Goal: Task Accomplishment & Management: Complete application form

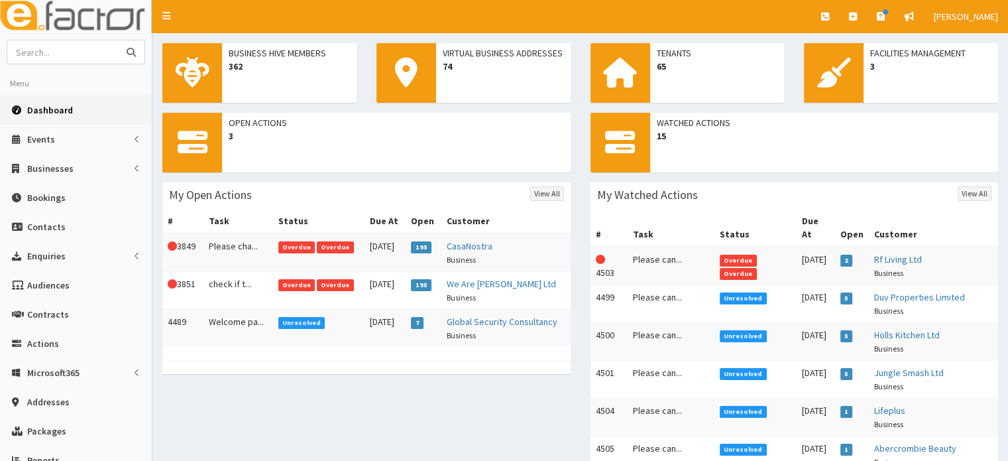
click at [91, 55] on input "text" at bounding box center [62, 51] width 111 height 23
click at [131, 49] on icon "submit" at bounding box center [131, 52] width 9 height 9
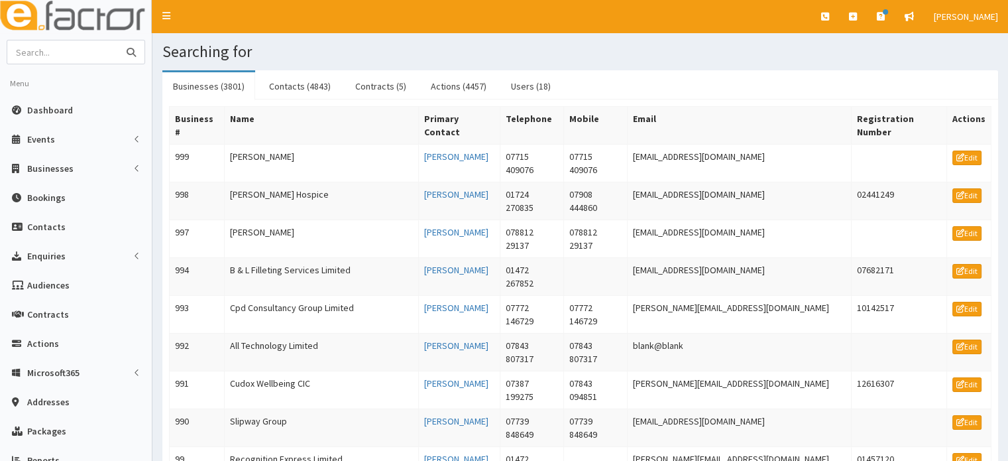
click at [95, 54] on input "text" at bounding box center [62, 51] width 111 height 23
click at [42, 169] on span "Businesses" at bounding box center [50, 168] width 46 height 12
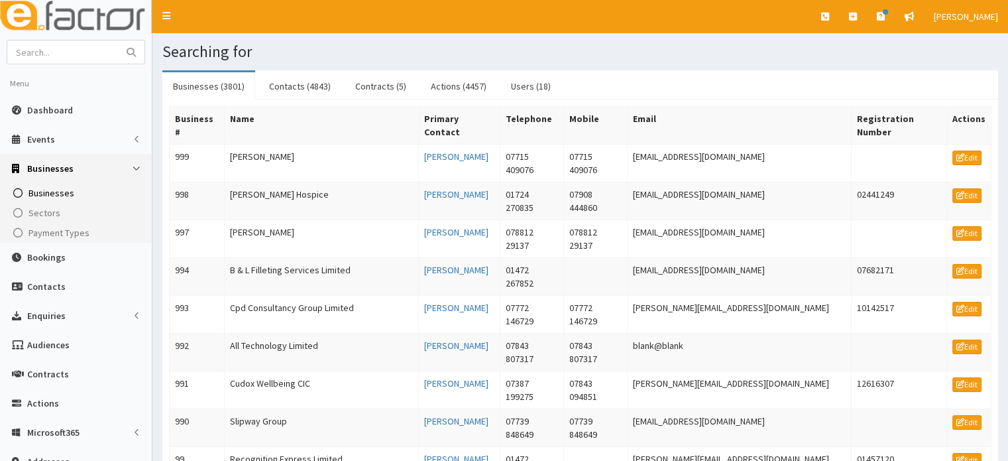
click at [35, 194] on span "Businesses" at bounding box center [52, 193] width 46 height 12
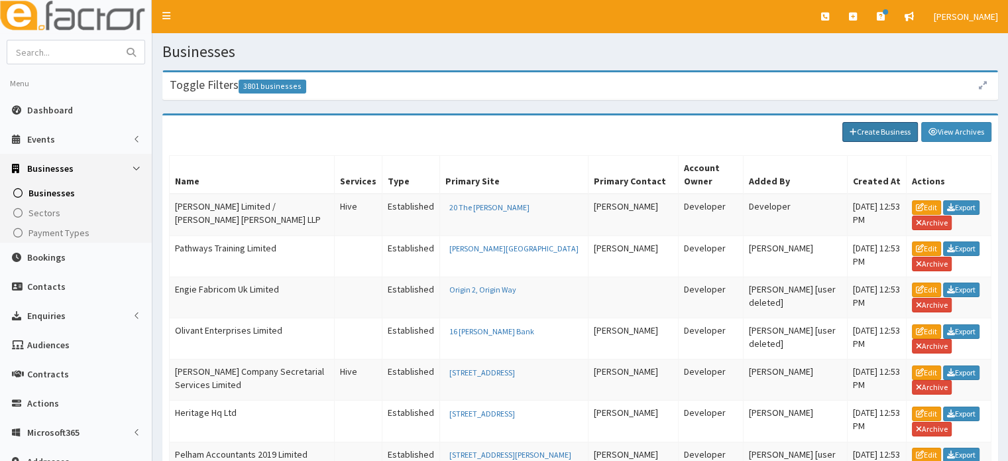
click at [872, 133] on link "Create Business" at bounding box center [881, 132] width 76 height 20
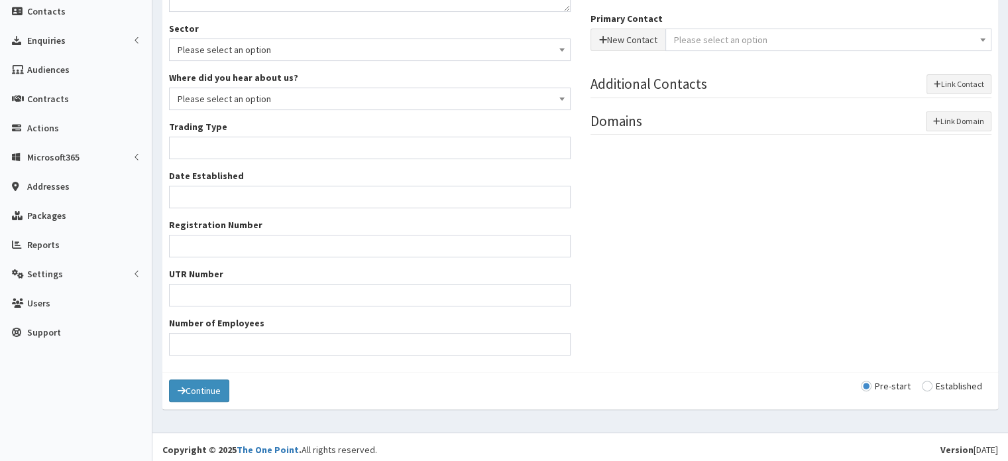
scroll to position [279, 0]
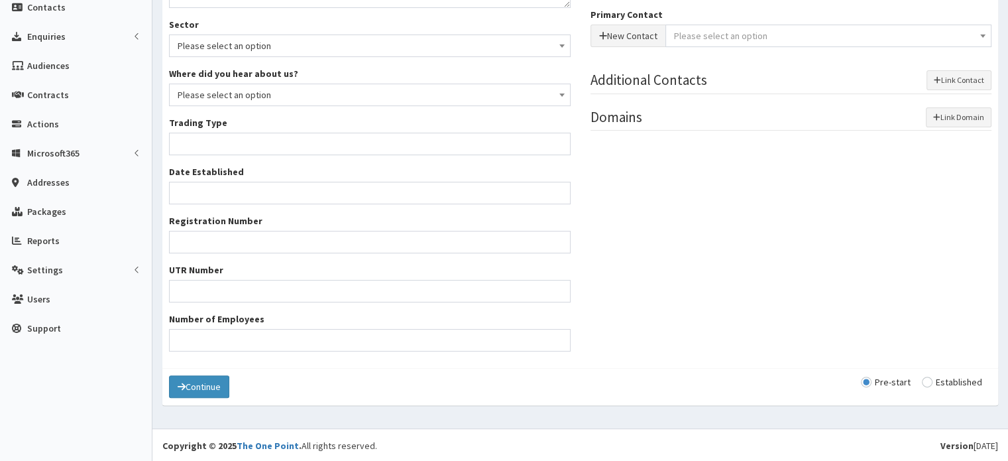
click at [928, 381] on input "radio" at bounding box center [952, 381] width 60 height 9
radio input "true"
click at [892, 377] on input "radio" at bounding box center [886, 381] width 50 height 9
radio input "true"
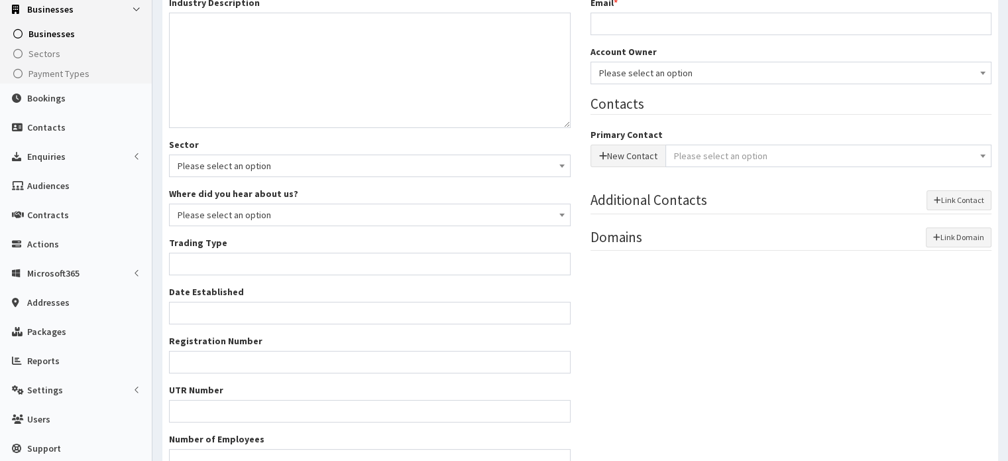
scroll to position [0, 0]
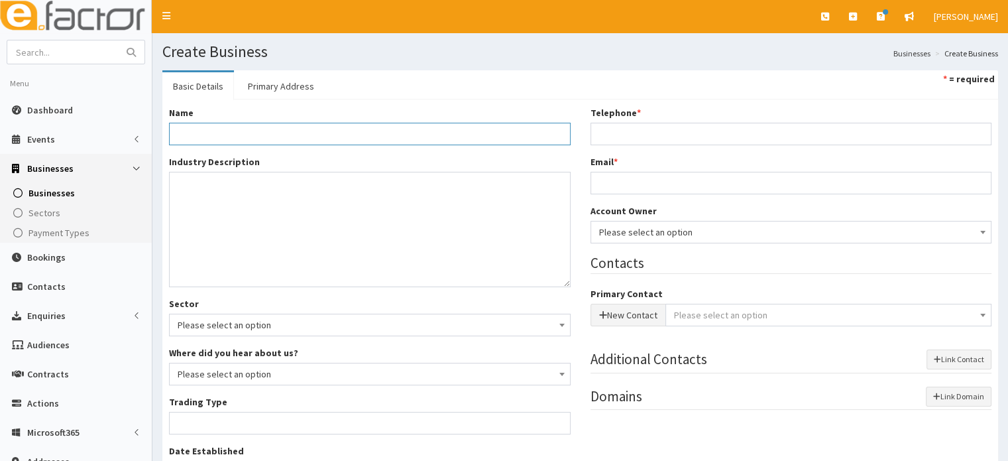
click at [263, 139] on input "Name *" at bounding box center [370, 134] width 402 height 23
click at [255, 151] on div "Ervaia Ltd" at bounding box center [369, 155] width 401 height 20
type input "Ervaia Ltd"
type input "Private limited company"
type input "16653099"
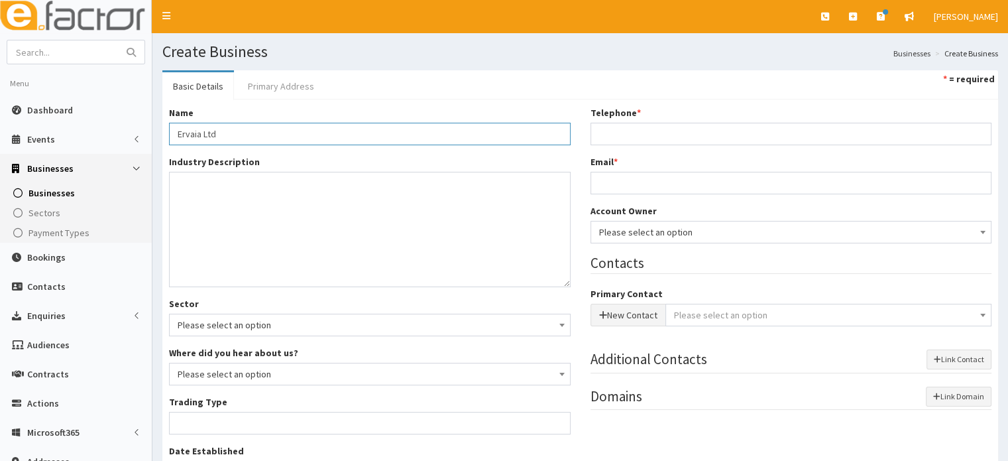
type input "124-128 City Road"
type input "London"
type input "EC1V 2NX"
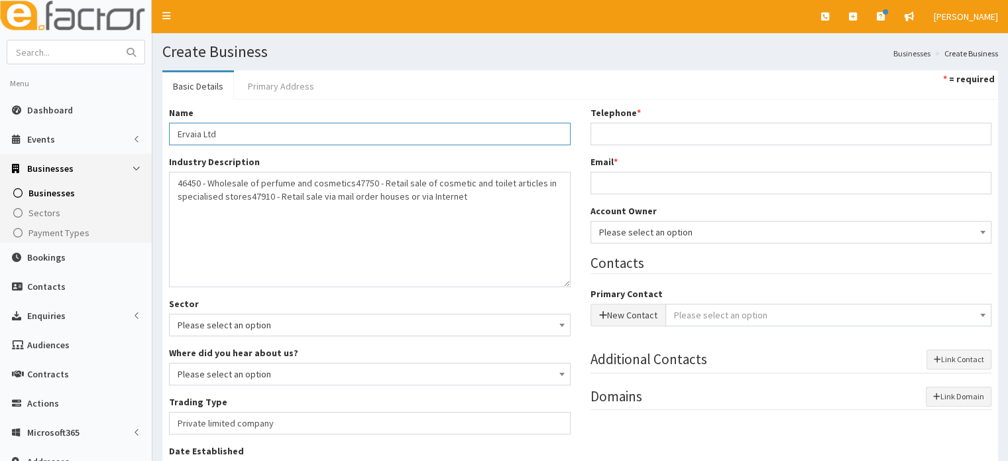
type input "Ervaia Ltd"
click at [288, 82] on link "Primary Address" at bounding box center [281, 86] width 88 height 28
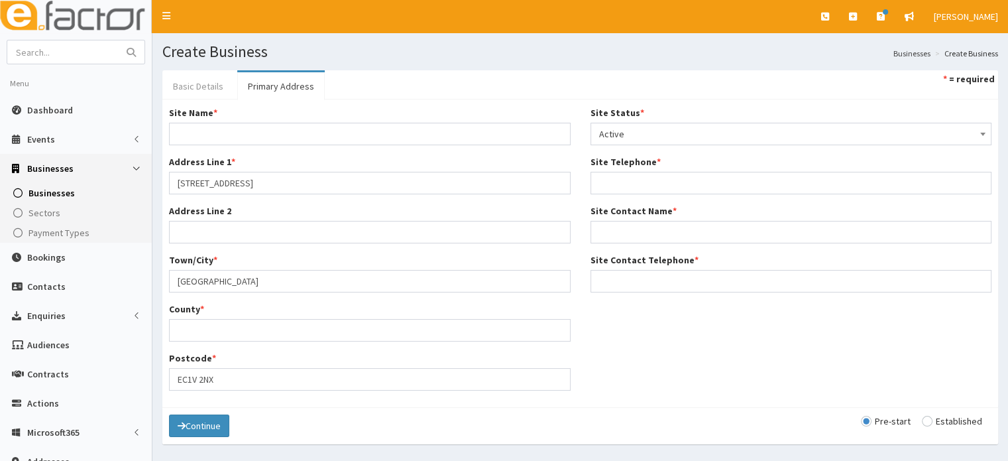
click at [200, 87] on link "Basic Details" at bounding box center [198, 86] width 72 height 28
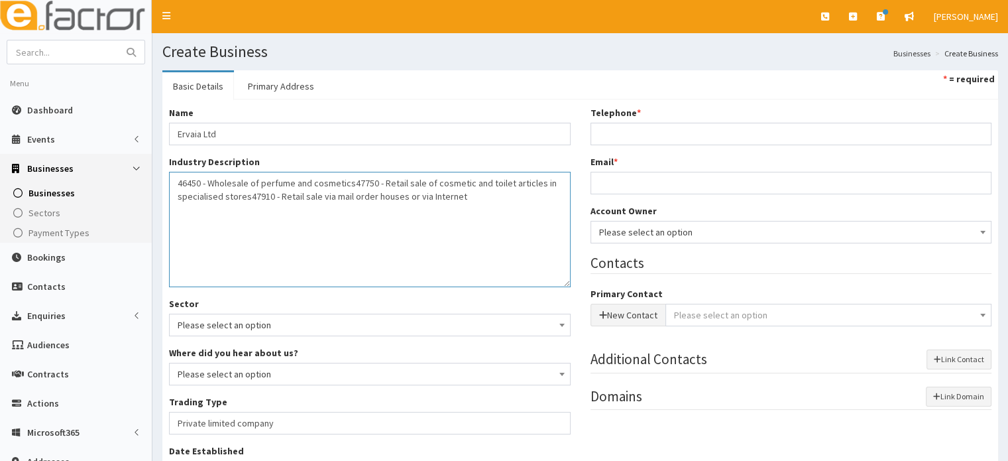
drag, startPoint x: 396, startPoint y: 270, endPoint x: 183, endPoint y: 198, distance: 224.7
click at [183, 198] on textarea "46450 - Wholesale of perfume and cosmetics 47750 - Retail sale of cosmetic and …" at bounding box center [370, 229] width 402 height 115
type textarea "46450 - Wholesale of perfume and cosmetics 47750 - Retail sale of cosmetic and …"
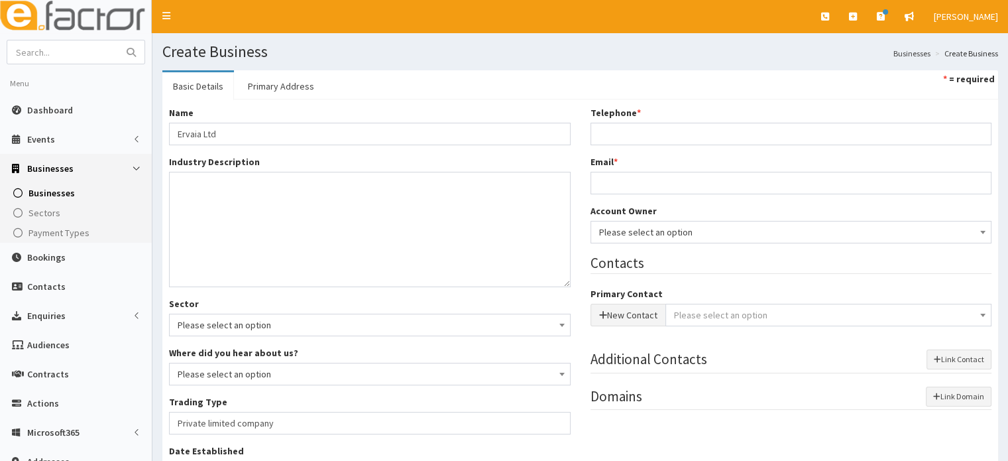
click at [1003, 135] on section "Basic Details Primary Address * = required Name * Ervaia Ltd Industry Descripti…" at bounding box center [580, 383] width 856 height 647
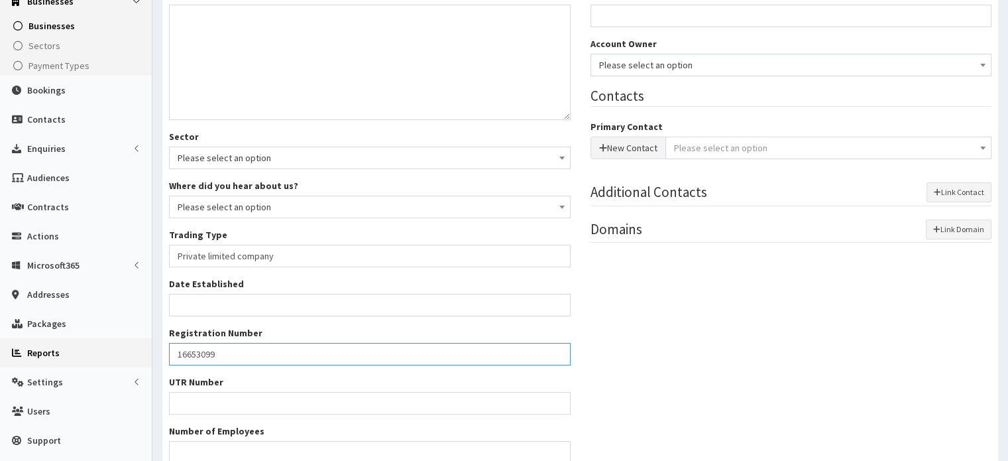
drag, startPoint x: 239, startPoint y: 352, endPoint x: 146, endPoint y: 348, distance: 92.9
click at [146, 348] on div "E Toggle navigation Quick Create Create Business Create Booking Create Contact" at bounding box center [504, 203] width 1008 height 741
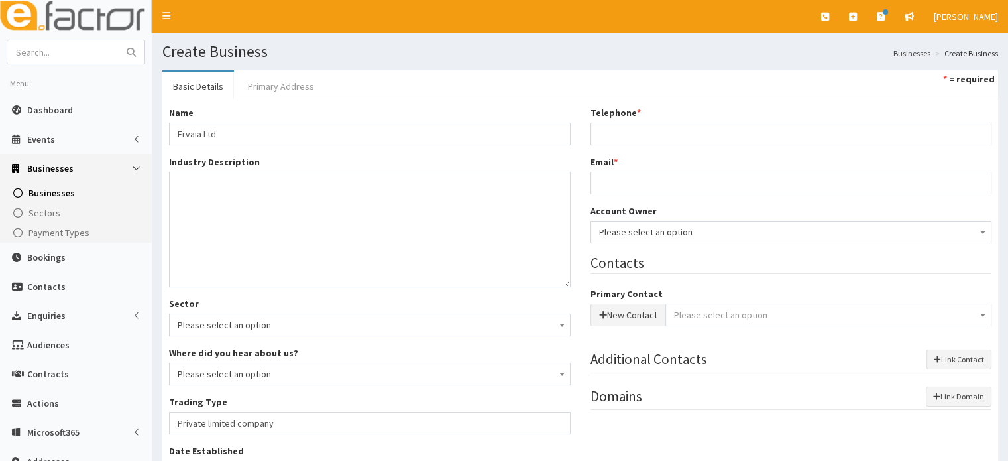
click at [302, 86] on link "Primary Address" at bounding box center [281, 86] width 88 height 28
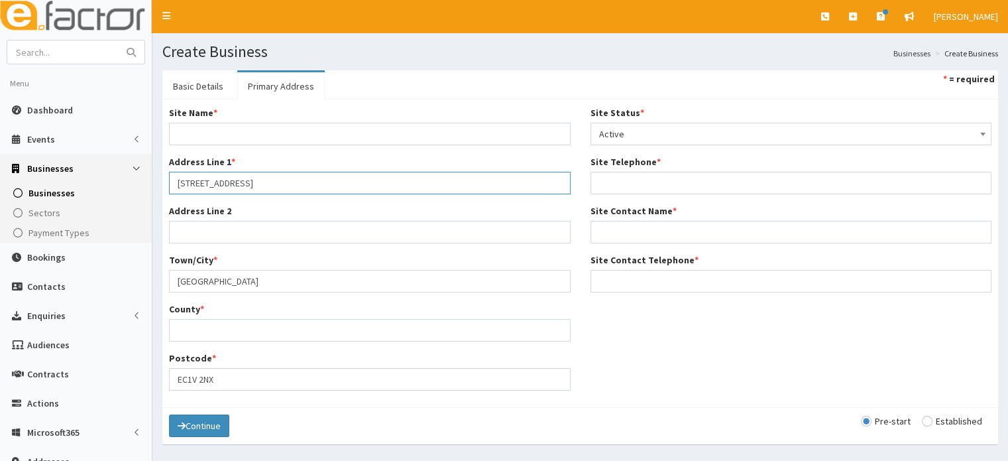
drag, startPoint x: 273, startPoint y: 183, endPoint x: 107, endPoint y: 190, distance: 166.5
click at [107, 190] on div "E Toggle navigation Quick Create Create Business Create Booking Create Contact" at bounding box center [504, 324] width 1008 height 649
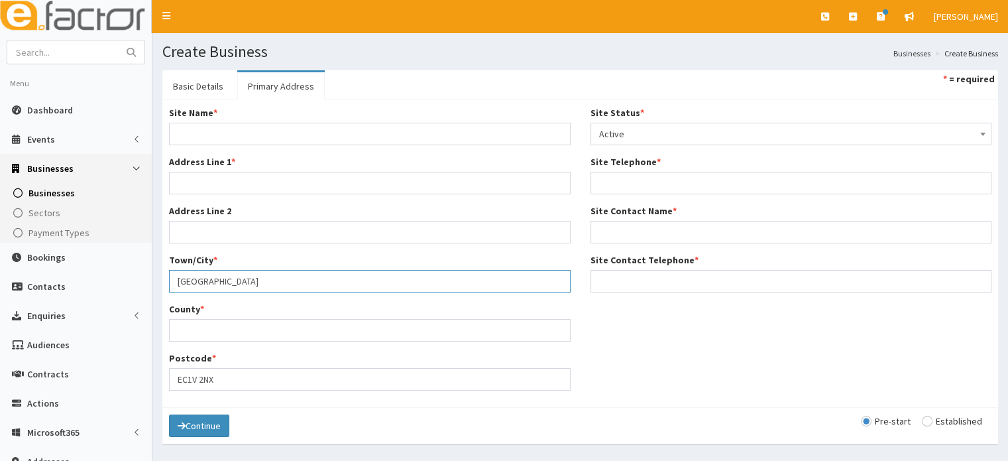
drag, startPoint x: 217, startPoint y: 291, endPoint x: 152, endPoint y: 294, distance: 65.0
click at [152, 294] on div "E Toggle navigation Quick Create Create Business Create Booking Create Contact" at bounding box center [504, 324] width 1008 height 649
drag, startPoint x: 237, startPoint y: 376, endPoint x: 154, endPoint y: 397, distance: 86.2
click at [154, 397] on section "Basic Details Primary Address * = required Name * Ervaia Ltd Industry Descripti…" at bounding box center [580, 263] width 856 height 407
click at [188, 95] on link "Basic Details" at bounding box center [198, 86] width 72 height 28
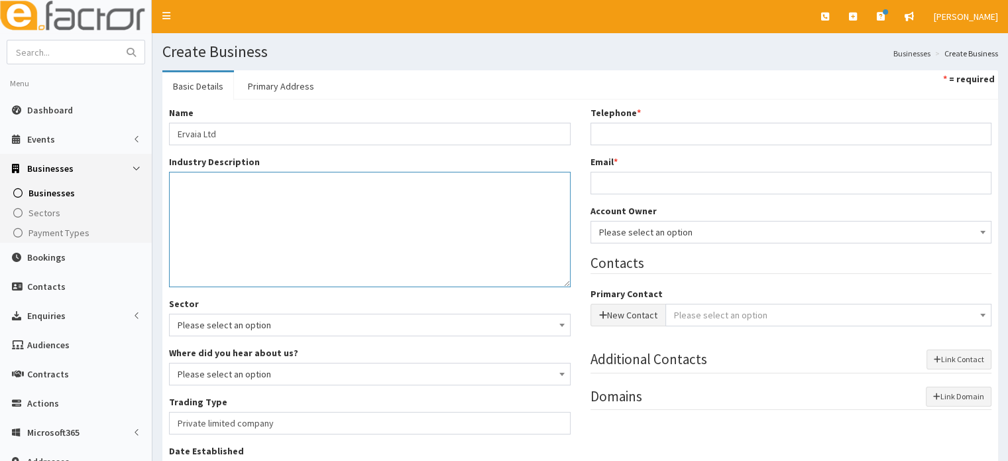
click at [396, 221] on textarea "46450 - Wholesale of perfume and cosmetics 47750 - Retail sale of cosmetic and …" at bounding box center [370, 229] width 402 height 115
click at [180, 178] on textarea "46450 - Wholesale of perfume and cosmetics 47750 - Retail sale of cosmetic and …" at bounding box center [370, 229] width 402 height 115
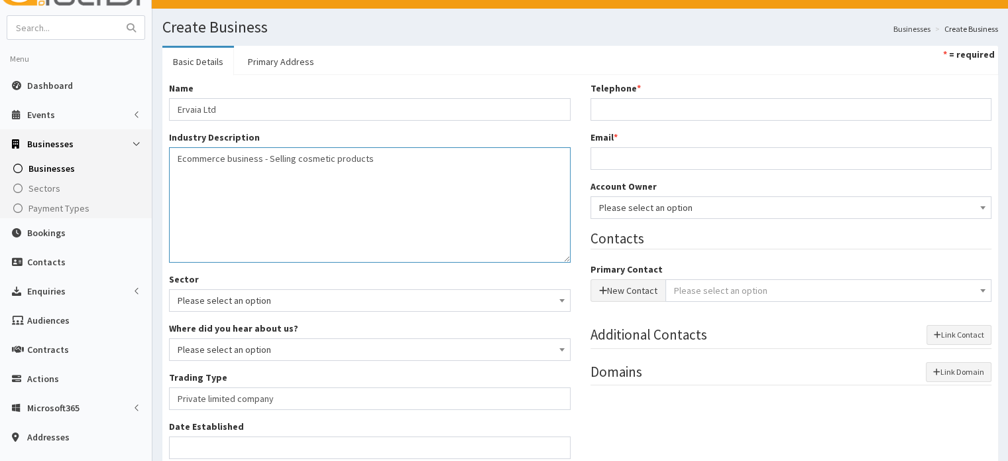
scroll to position [25, 0]
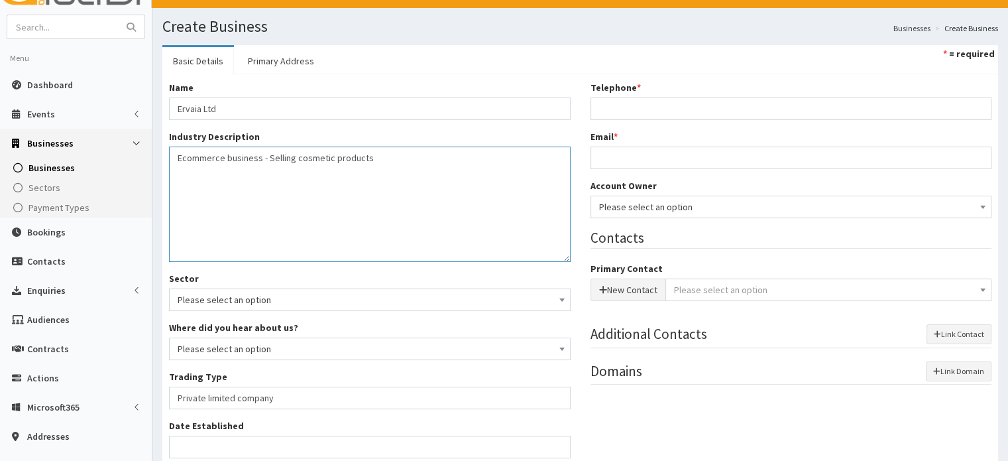
type textarea "Ecommerce business - Selling cosmetic products"
click at [615, 100] on input "Telephone *" at bounding box center [792, 108] width 402 height 23
type input "07540442328"
click at [646, 154] on input "Email *" at bounding box center [792, 157] width 402 height 23
click at [611, 166] on input "Email *" at bounding box center [792, 157] width 402 height 23
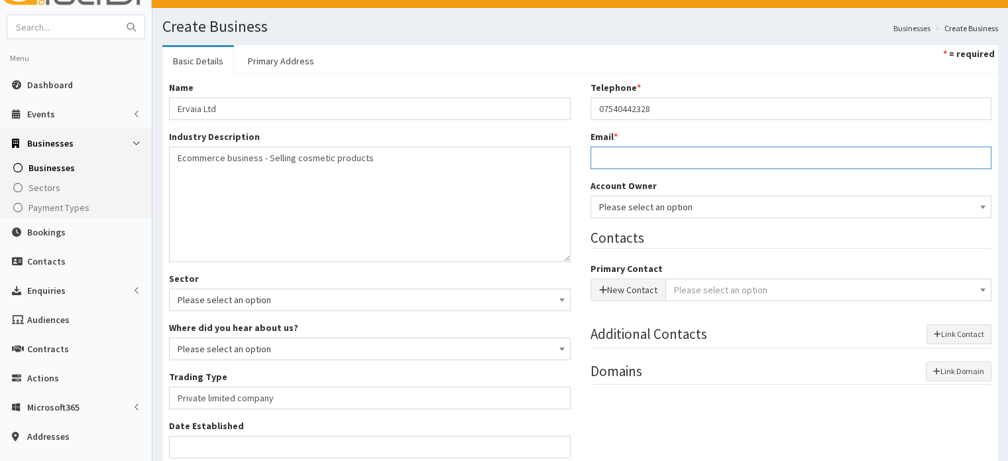
click at [609, 157] on input "Email *" at bounding box center [792, 157] width 402 height 23
drag, startPoint x: 204, startPoint y: 108, endPoint x: 150, endPoint y: 117, distance: 55.1
click at [150, 117] on div "E Toggle navigation Quick Create Create Business Create Booking Create Contact" at bounding box center [504, 345] width 1008 height 741
click at [677, 147] on input "info@ervia" at bounding box center [792, 157] width 402 height 23
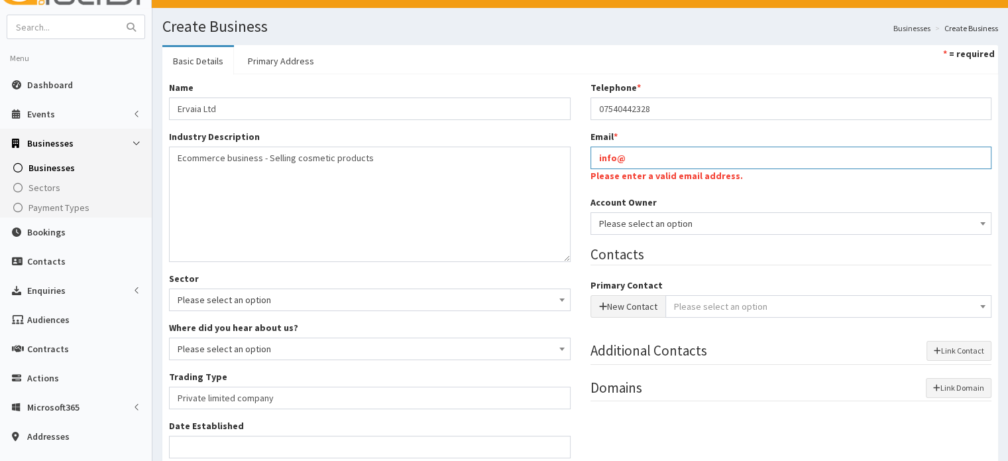
paste input "Ervaia"
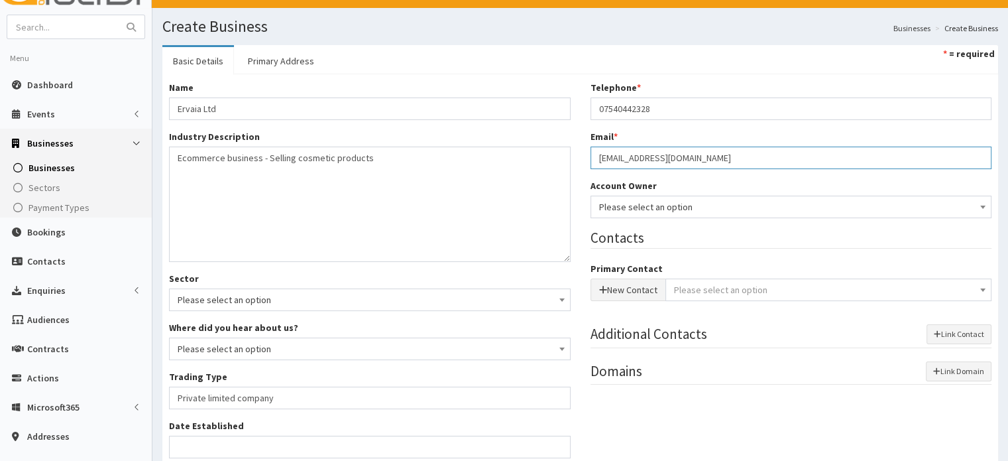
click at [625, 158] on input "info@Ervaia.com" at bounding box center [792, 157] width 402 height 23
click at [676, 160] on input "info@ervaia.com" at bounding box center [792, 157] width 402 height 23
type input "info@ervaia.com"
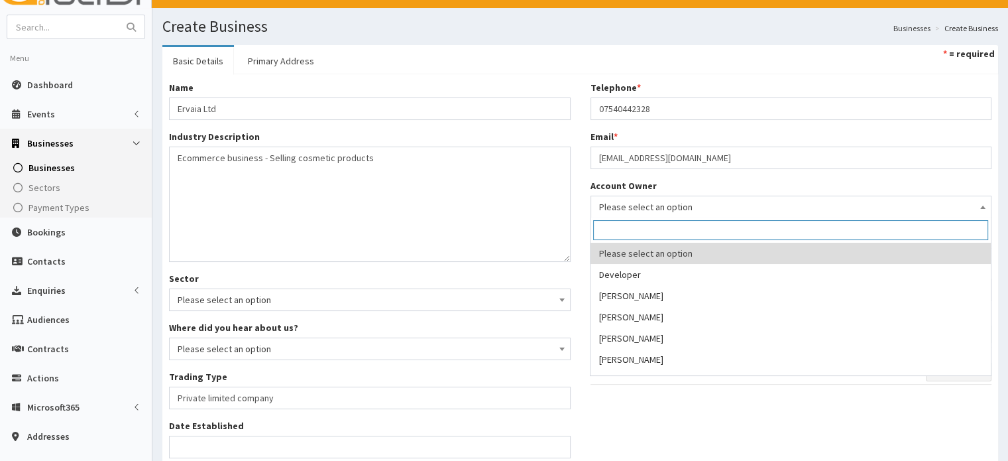
click at [649, 201] on span "Please select an option" at bounding box center [791, 207] width 384 height 19
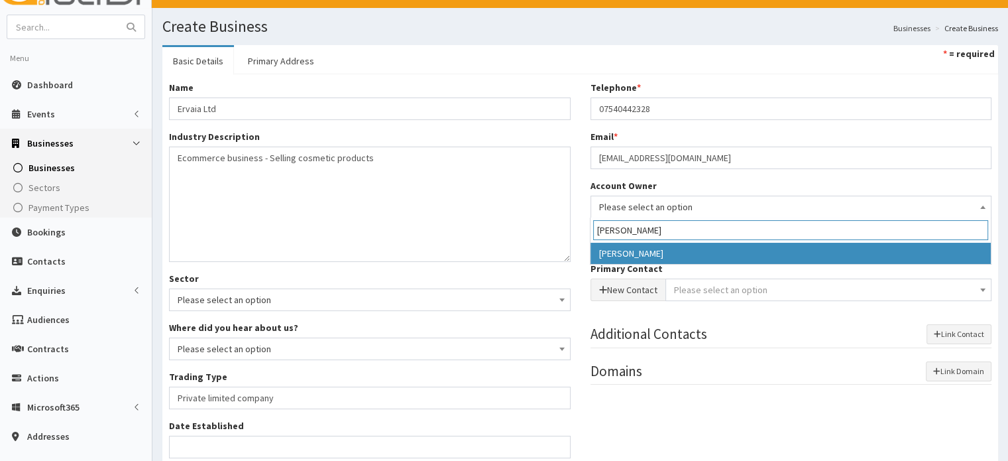
type input "jess"
select select "38"
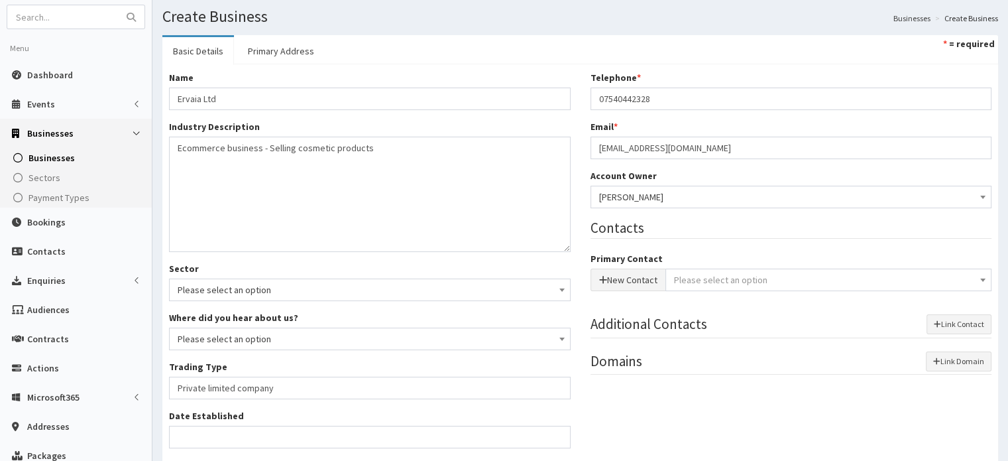
scroll to position [12, 0]
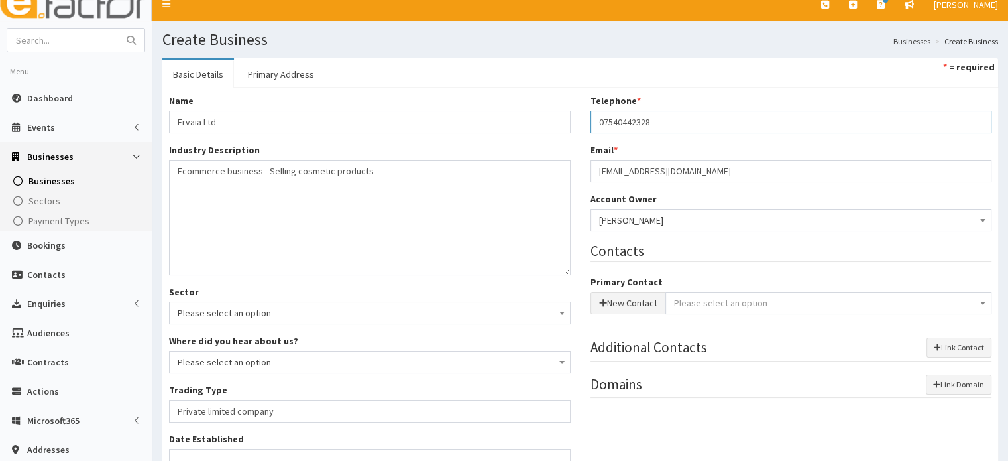
drag, startPoint x: 681, startPoint y: 113, endPoint x: 544, endPoint y: 114, distance: 137.2
click at [544, 114] on div "Name * Ervaia Ltd Industry Description * 46450 - Wholesale of perfume and cosme…" at bounding box center [580, 361] width 843 height 534
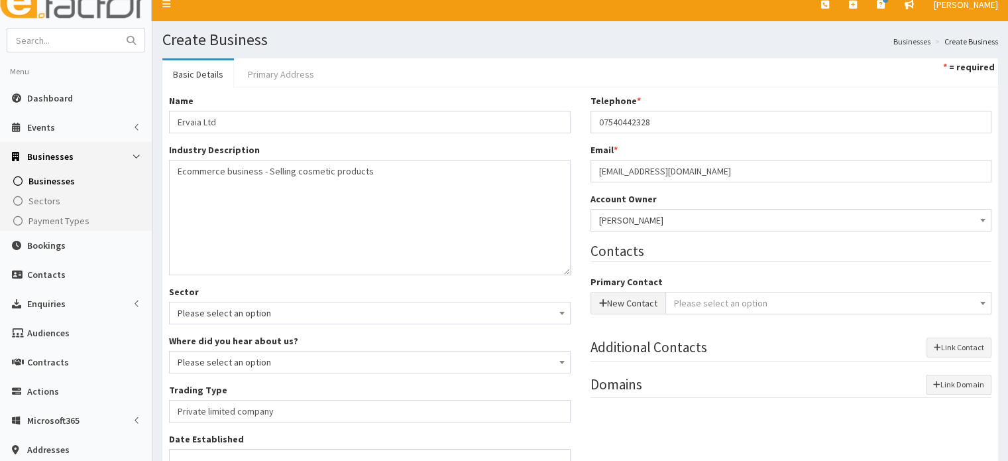
click at [286, 76] on link "Primary Address" at bounding box center [281, 74] width 88 height 28
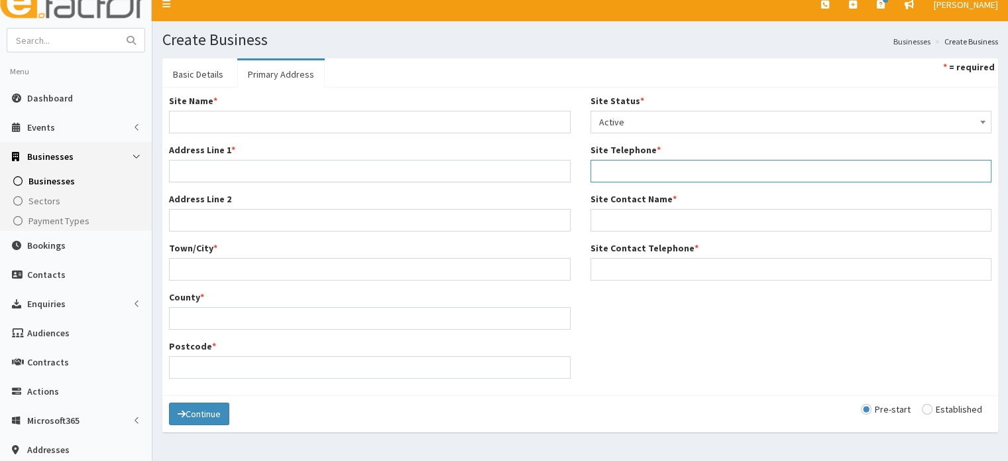
click at [615, 163] on input "Site Telephone *" at bounding box center [792, 171] width 402 height 23
paste input "07540442328"
drag, startPoint x: 659, startPoint y: 171, endPoint x: 573, endPoint y: 180, distance: 86.6
click at [573, 180] on div "Site Name * Address Line 1 * Address Line 2 Town/City * County * Postcode * Sit…" at bounding box center [580, 241] width 843 height 294
type input "07540442328"
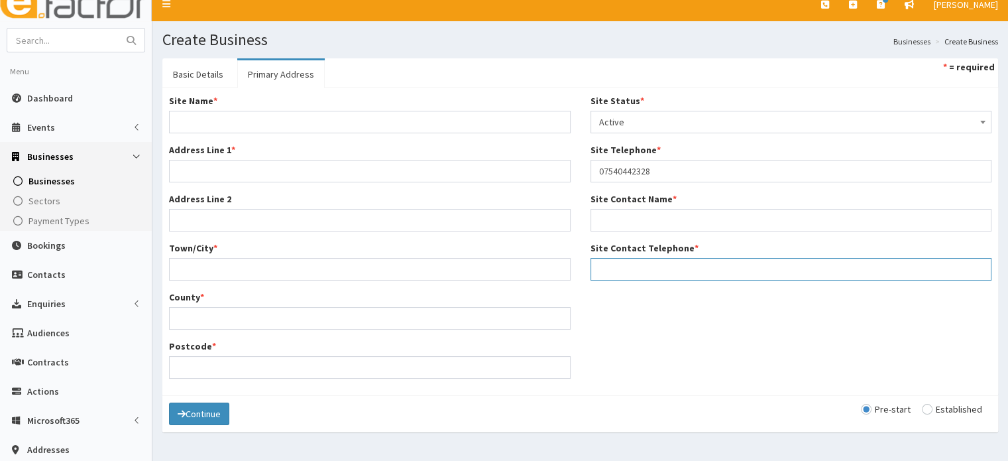
click at [640, 272] on input "Site Contact Telephone *" at bounding box center [792, 269] width 402 height 23
paste input "07540442328"
click at [640, 272] on input "07540442328" at bounding box center [792, 269] width 402 height 23
type input "07540442328"
click at [592, 328] on div "Site Name * Address Line 1 * Address Line 2 Town/City * County * Postcode * Sit…" at bounding box center [580, 241] width 843 height 294
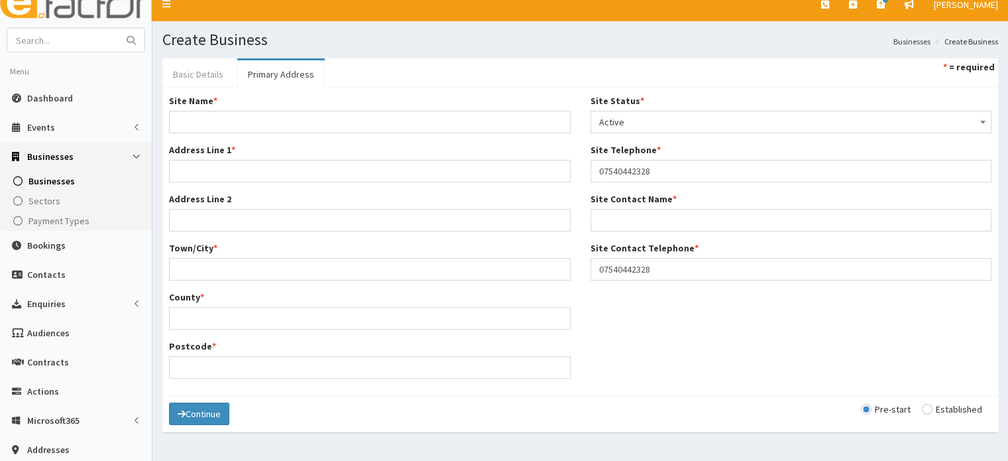
click at [195, 76] on link "Basic Details" at bounding box center [198, 74] width 72 height 28
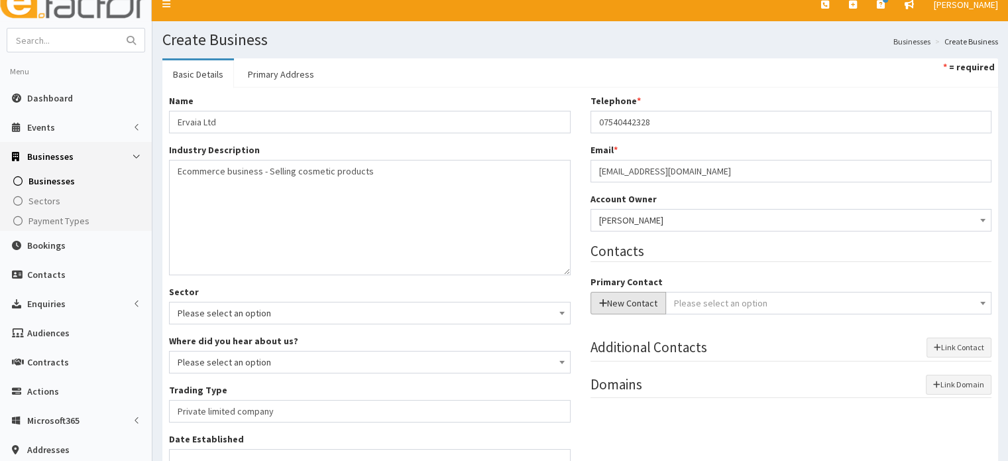
click at [639, 306] on button "New Contact" at bounding box center [629, 303] width 76 height 23
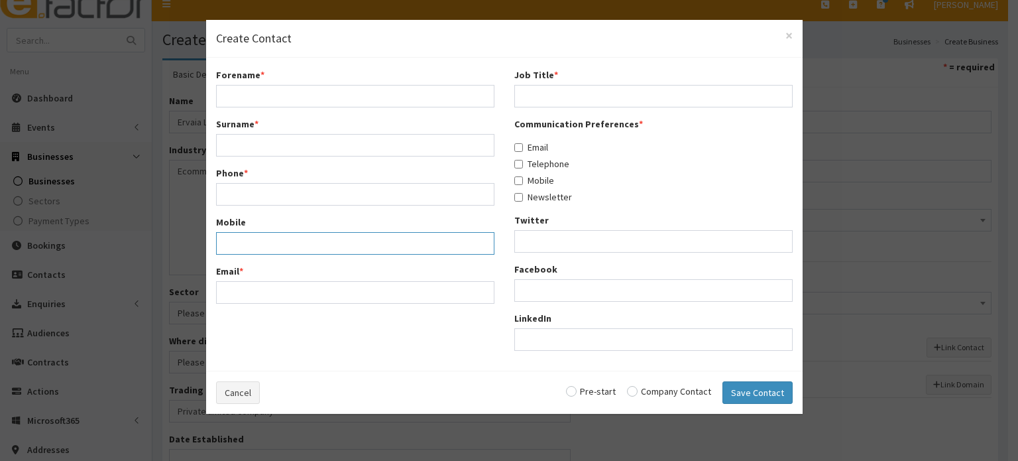
click at [255, 239] on input "Mobile" at bounding box center [355, 243] width 278 height 23
paste input "07540442328"
type input "07540442328"
click at [248, 99] on input "Forename *" at bounding box center [355, 96] width 278 height 23
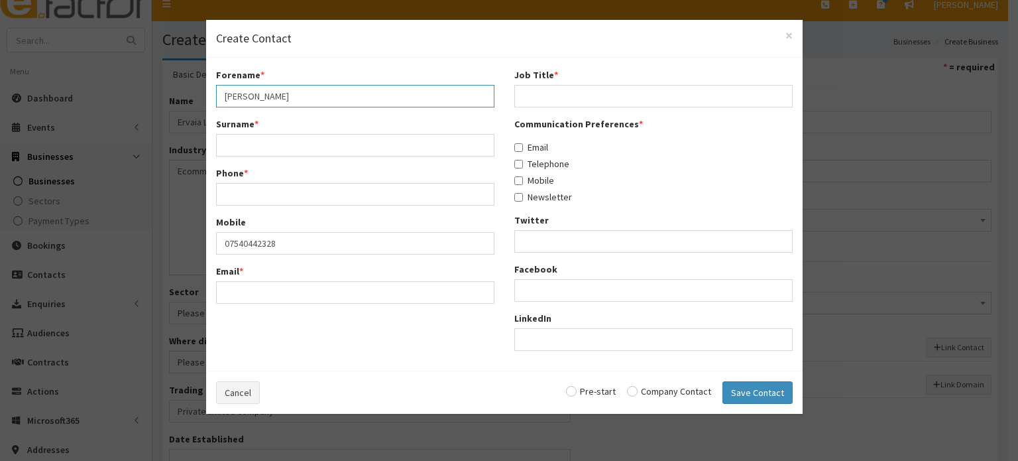
type input "Ali"
click at [239, 143] on input "Surname *" at bounding box center [355, 145] width 278 height 23
type input "Gharib"
click at [242, 188] on input "Phone *" at bounding box center [355, 194] width 278 height 23
paste input "07540442328"
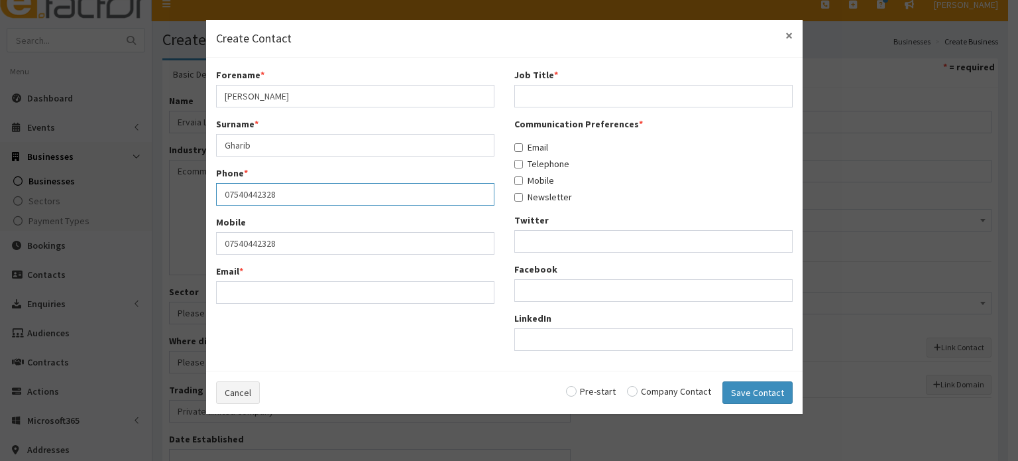
type input "07540442328"
click at [791, 42] on span "×" at bounding box center [789, 36] width 7 height 18
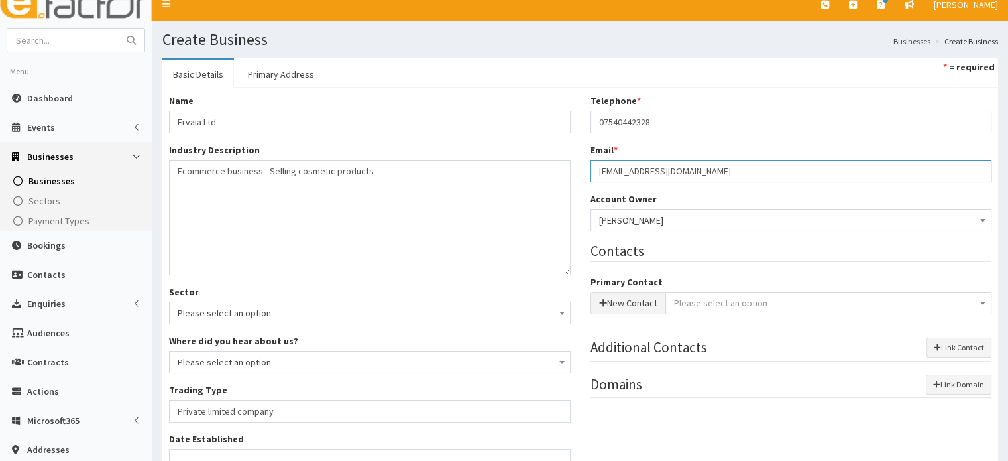
drag, startPoint x: 655, startPoint y: 169, endPoint x: 577, endPoint y: 167, distance: 78.2
click at [577, 167] on div "Name * Ervaia Ltd Industry Description * 46450 - Wholesale of perfume and cosme…" at bounding box center [580, 361] width 843 height 534
click at [304, 68] on link "Primary Address" at bounding box center [281, 74] width 88 height 28
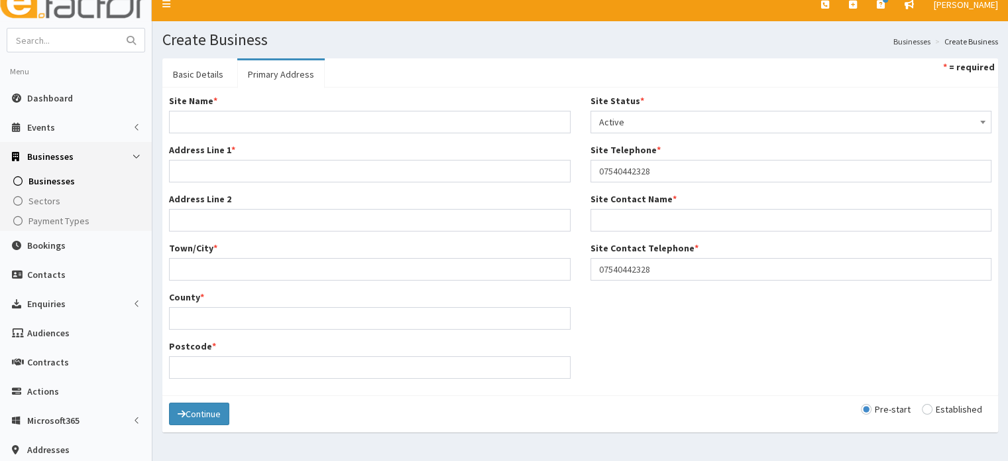
scroll to position [17, 0]
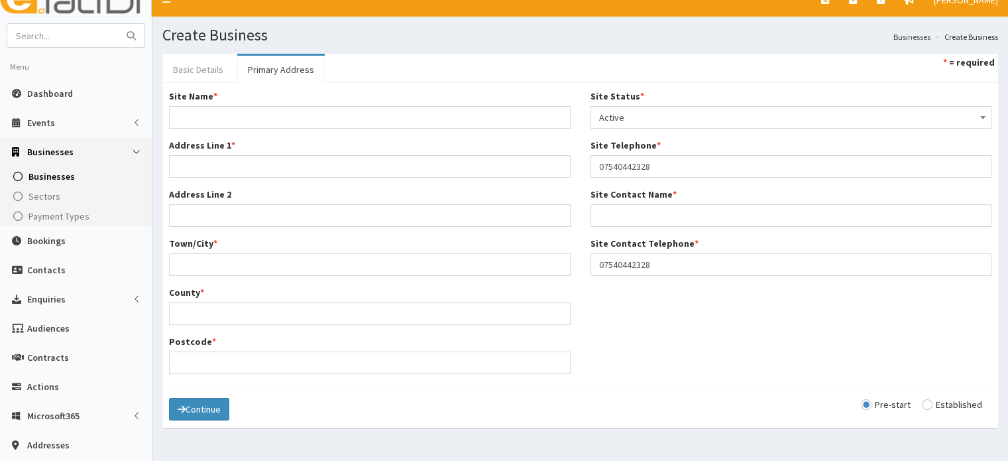
click at [209, 73] on link "Basic Details" at bounding box center [198, 70] width 72 height 28
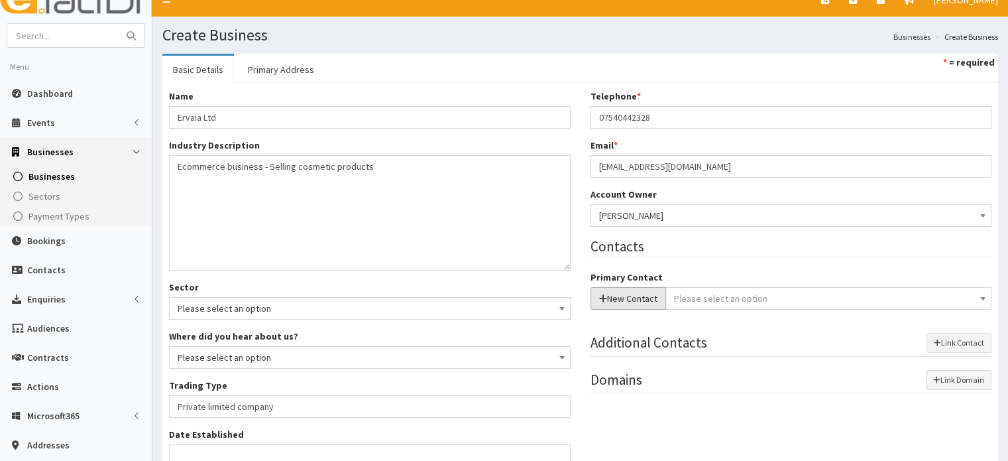
click at [658, 297] on button "New Contact" at bounding box center [629, 298] width 76 height 23
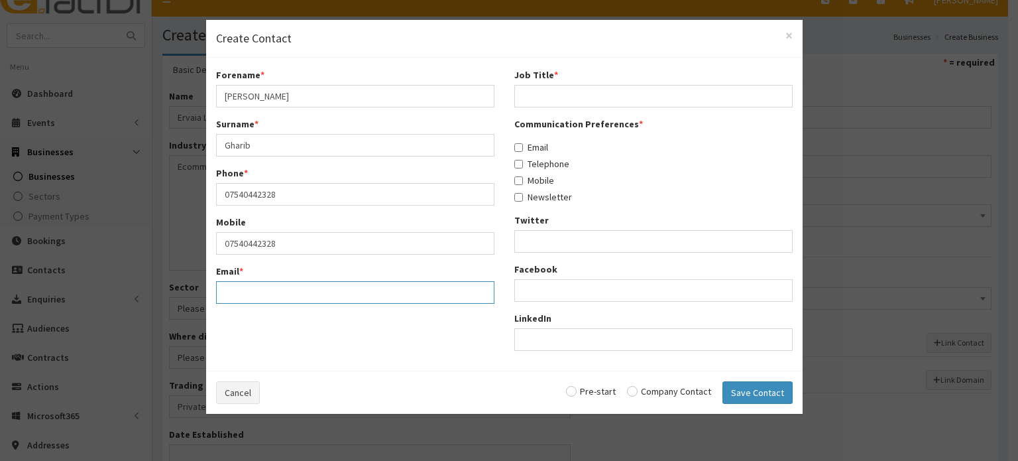
click at [273, 296] on input "Email *" at bounding box center [355, 292] width 278 height 23
paste input "info@ervaia.com"
type input "info@ervaia.com"
click at [536, 93] on input "Job Title *" at bounding box center [653, 96] width 278 height 23
type input "Director"
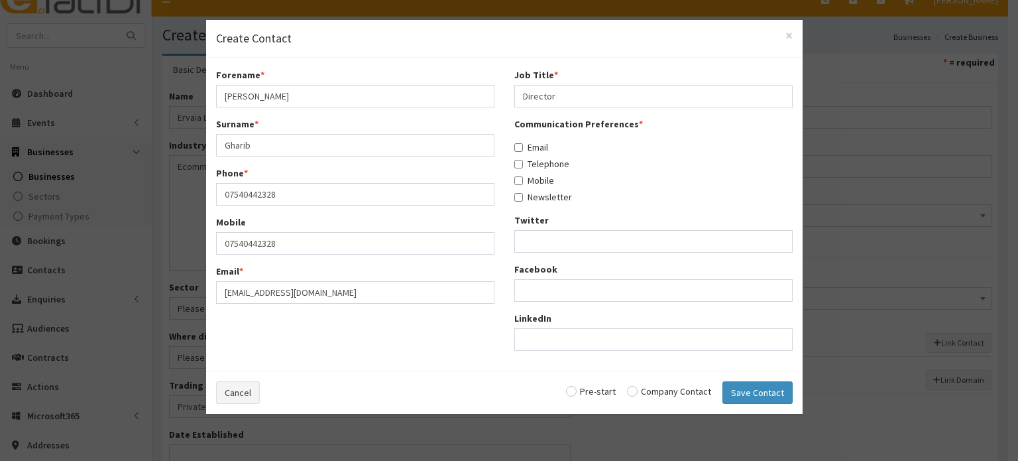
click at [532, 143] on label "Email" at bounding box center [531, 147] width 34 height 13
click at [523, 143] on input "Email" at bounding box center [518, 147] width 9 height 9
checkbox input "true"
click at [535, 169] on label "Telephone" at bounding box center [541, 163] width 55 height 13
click at [523, 168] on input "Telephone" at bounding box center [518, 164] width 9 height 9
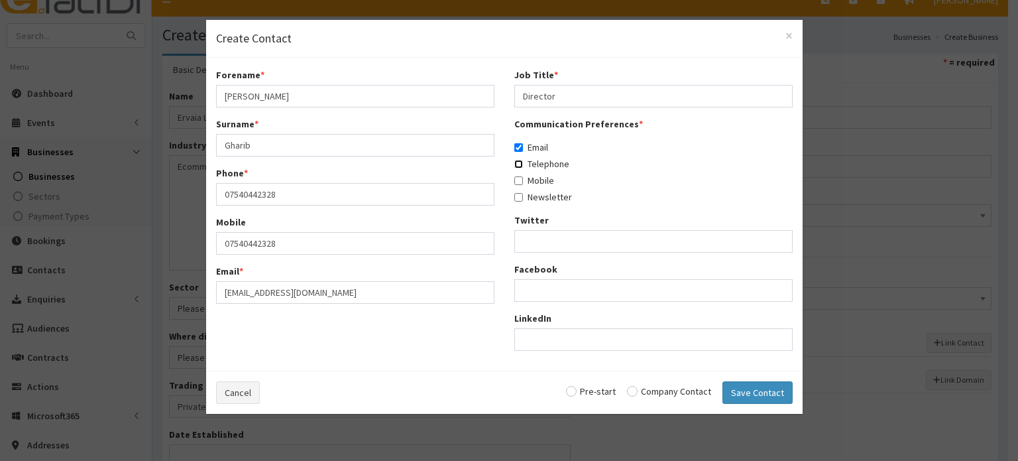
checkbox input "true"
click at [536, 182] on label "Mobile" at bounding box center [534, 180] width 40 height 13
click at [523, 182] on input "Mobile" at bounding box center [518, 180] width 9 height 9
checkbox input "true"
click at [671, 389] on input "radio" at bounding box center [669, 390] width 84 height 9
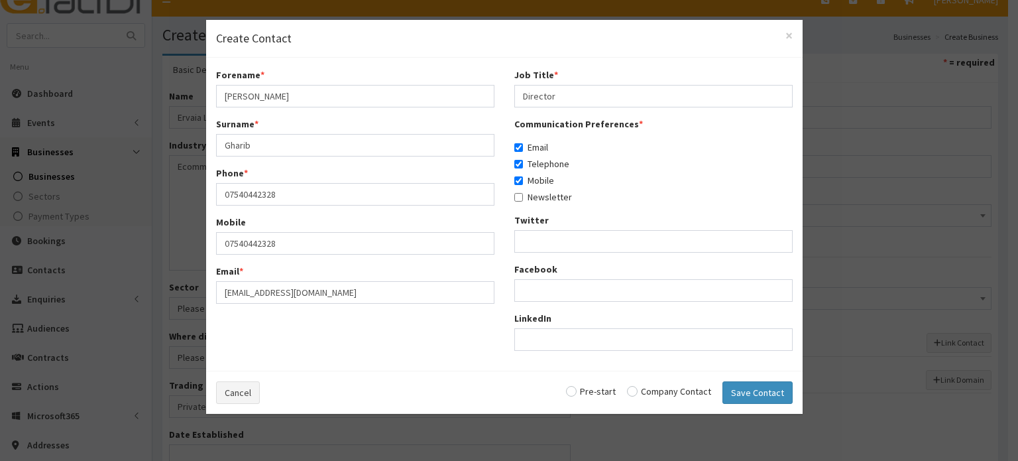
radio input "true"
click at [784, 393] on button "Save Contact" at bounding box center [758, 392] width 70 height 23
checkbox input "false"
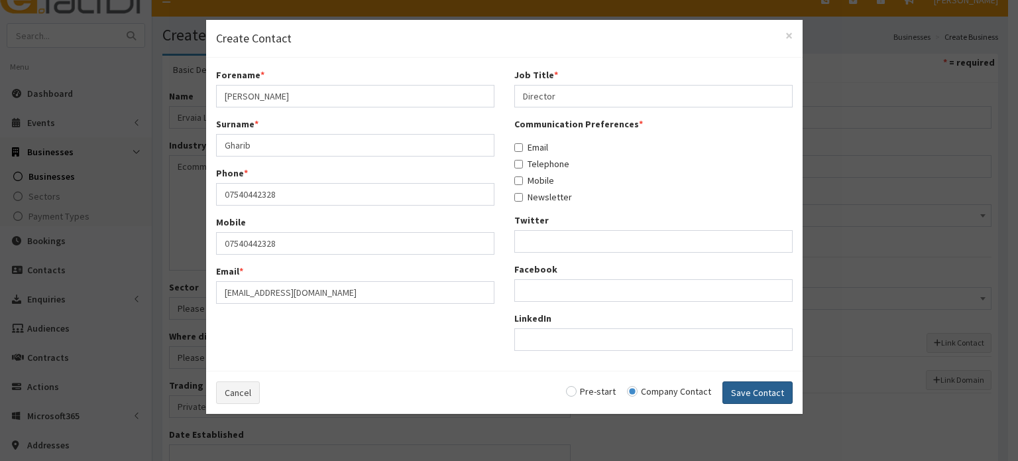
radio input "false"
select select "5248"
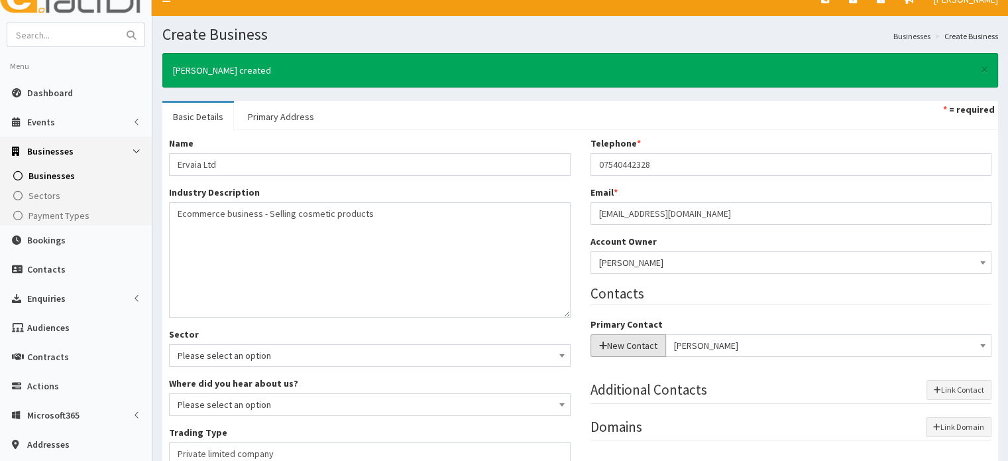
scroll to position [0, 0]
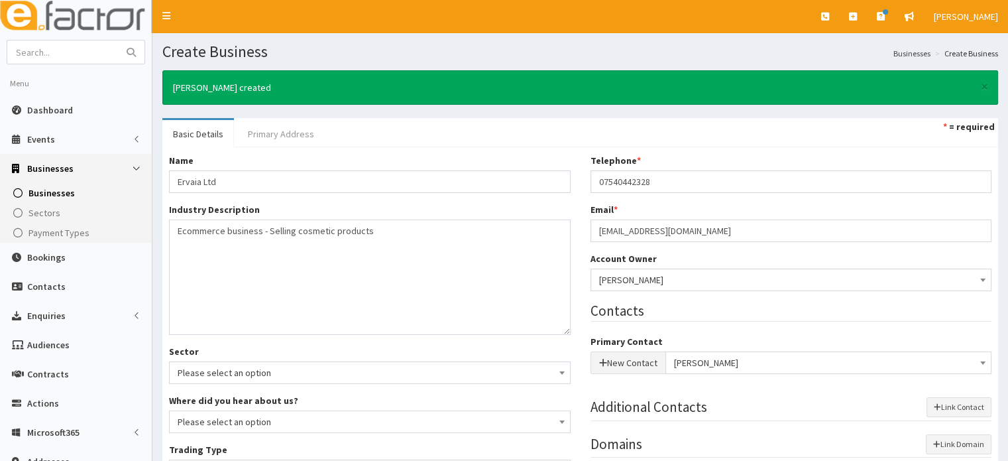
click at [282, 127] on link "Primary Address" at bounding box center [281, 134] width 88 height 28
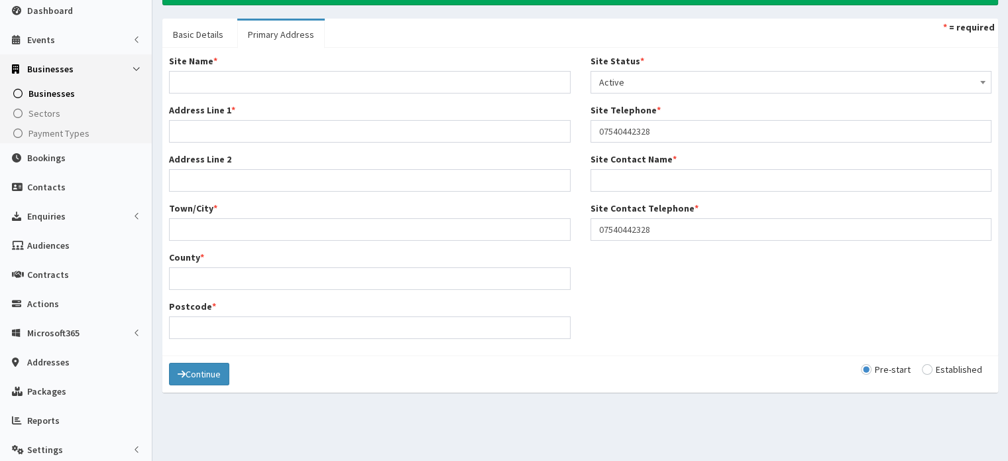
scroll to position [106, 0]
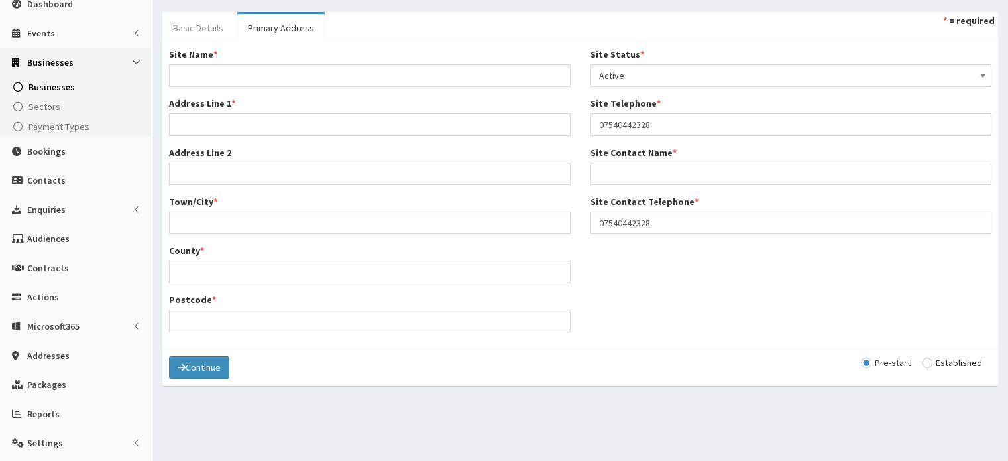
click at [221, 32] on link "Basic Details" at bounding box center [198, 28] width 72 height 28
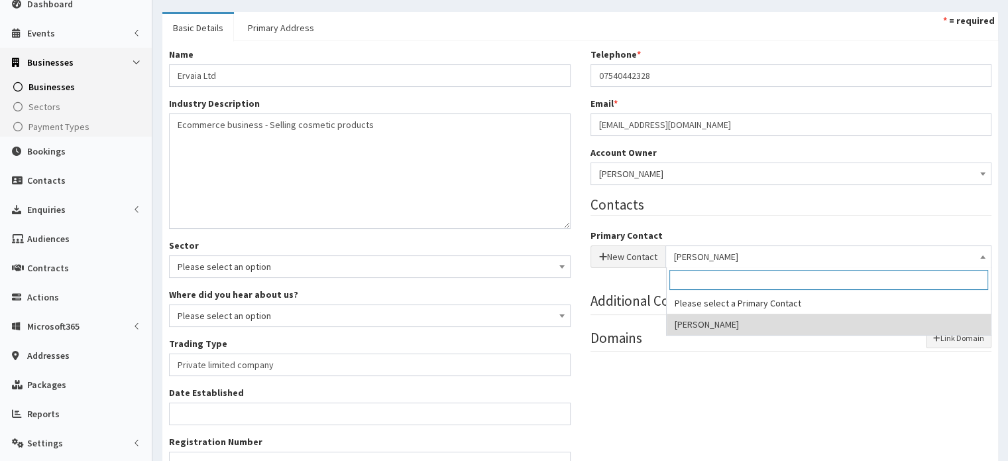
drag, startPoint x: 730, startPoint y: 257, endPoint x: 678, endPoint y: 255, distance: 51.7
click at [678, 255] on span "[PERSON_NAME]" at bounding box center [829, 256] width 310 height 19
click at [289, 29] on link "Primary Address" at bounding box center [281, 28] width 88 height 28
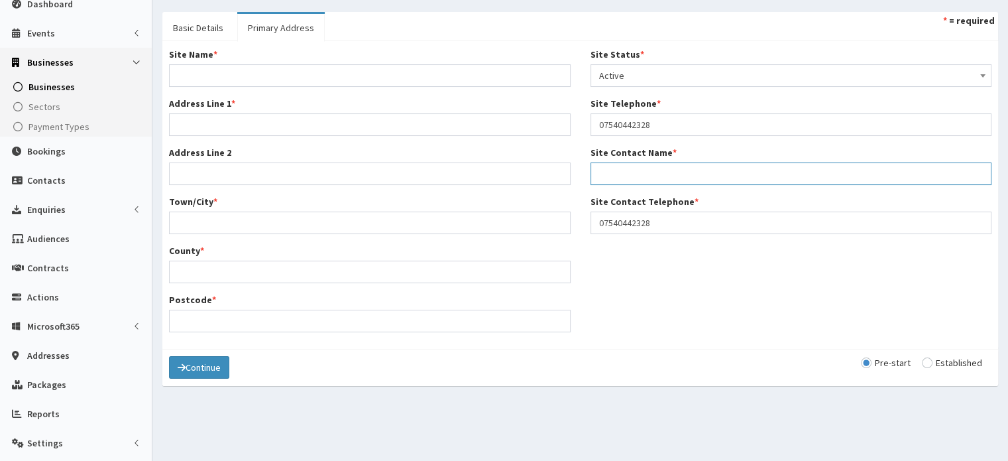
click at [638, 168] on input "Site Contact Name *" at bounding box center [792, 173] width 402 height 23
type input "Ali"
click at [197, 23] on link "Basic Details" at bounding box center [198, 28] width 72 height 28
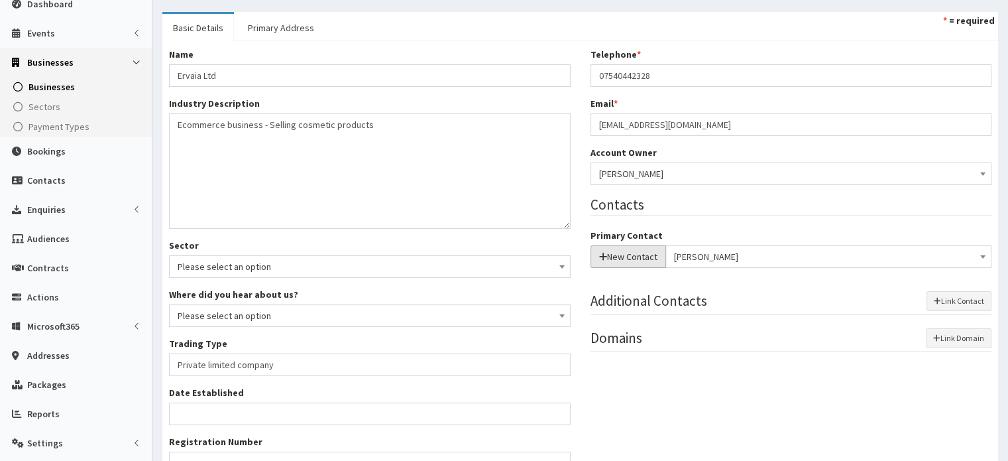
click at [644, 247] on button "New Contact" at bounding box center [629, 256] width 76 height 23
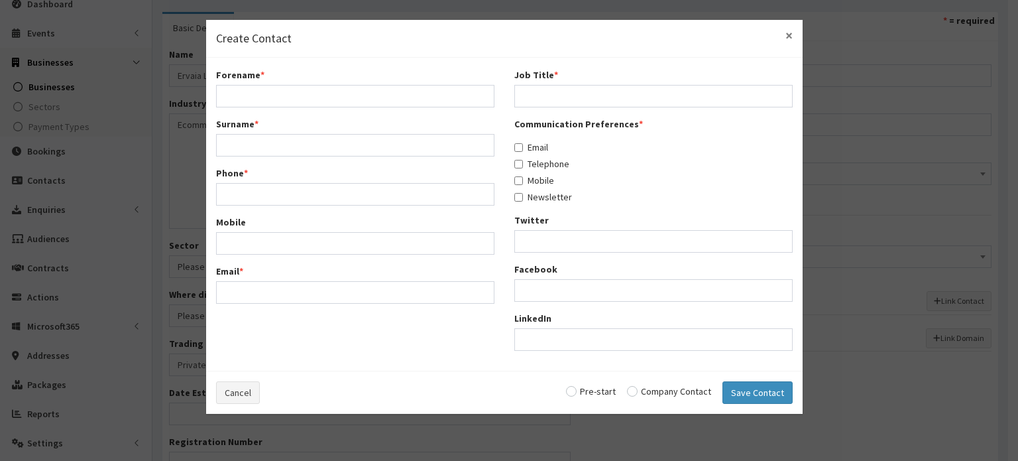
click at [790, 39] on span "×" at bounding box center [789, 36] width 7 height 18
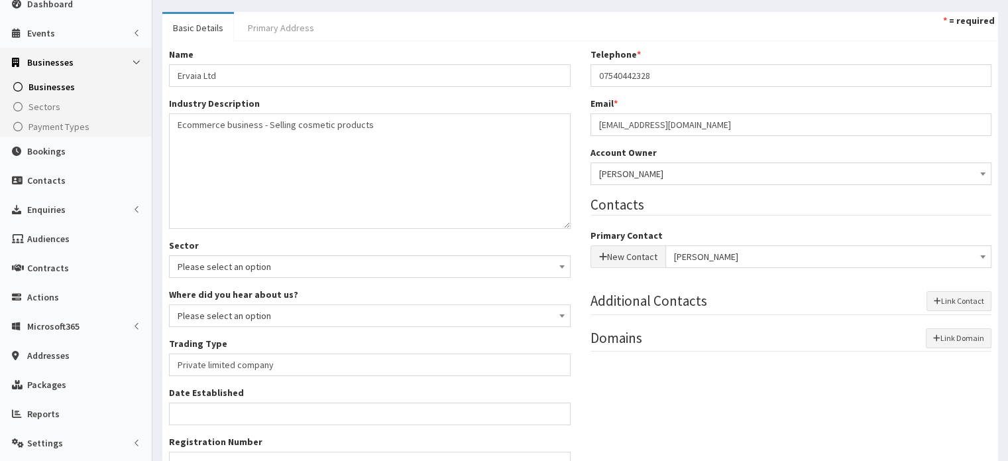
click at [289, 32] on link "Primary Address" at bounding box center [281, 28] width 88 height 28
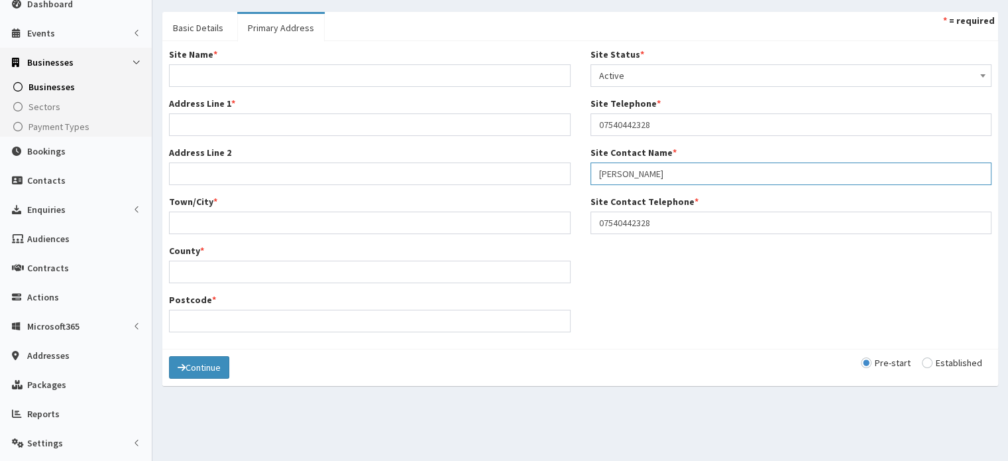
click at [651, 173] on input "Ali" at bounding box center [792, 173] width 402 height 23
click at [220, 70] on input "Site Name *" at bounding box center [370, 75] width 402 height 23
type input "Home Address"
click at [231, 132] on input "Address Line 1 *" at bounding box center [370, 124] width 402 height 23
click at [221, 130] on input "Address Line 1 *" at bounding box center [370, 124] width 402 height 23
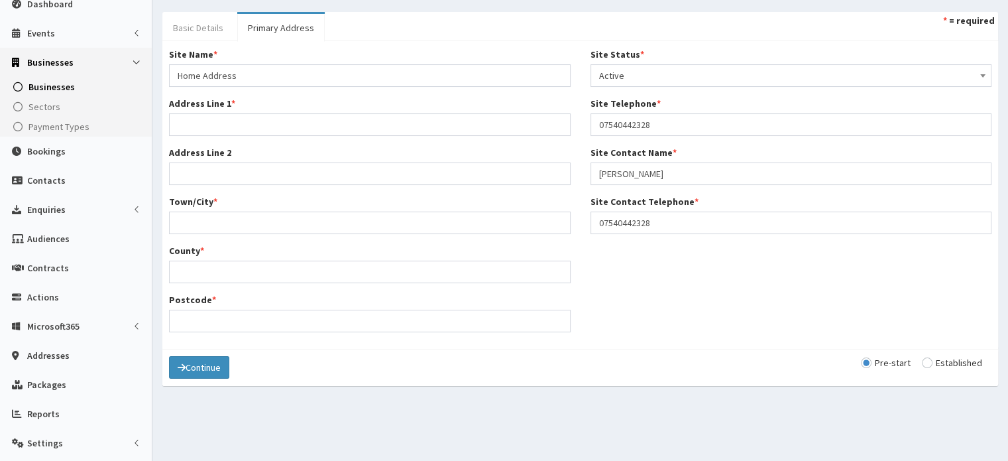
click at [190, 38] on link "Basic Details" at bounding box center [198, 28] width 72 height 28
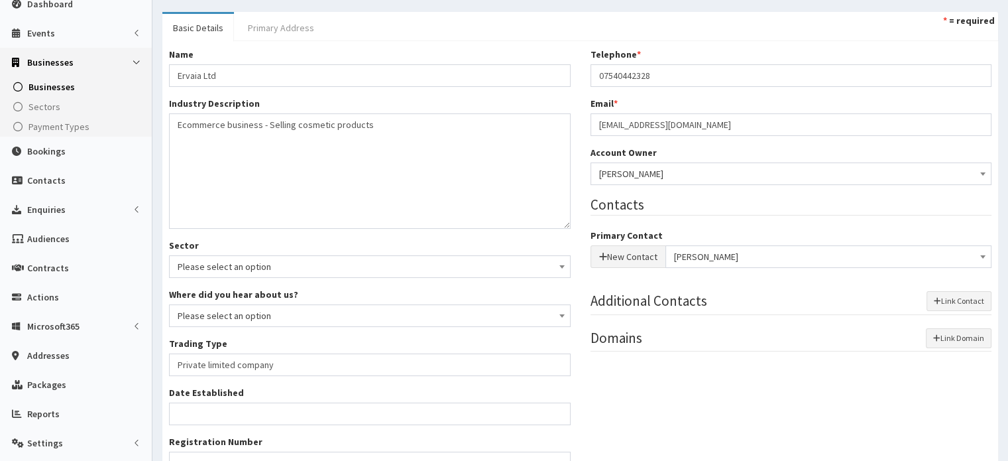
click at [266, 31] on link "Primary Address" at bounding box center [281, 28] width 88 height 28
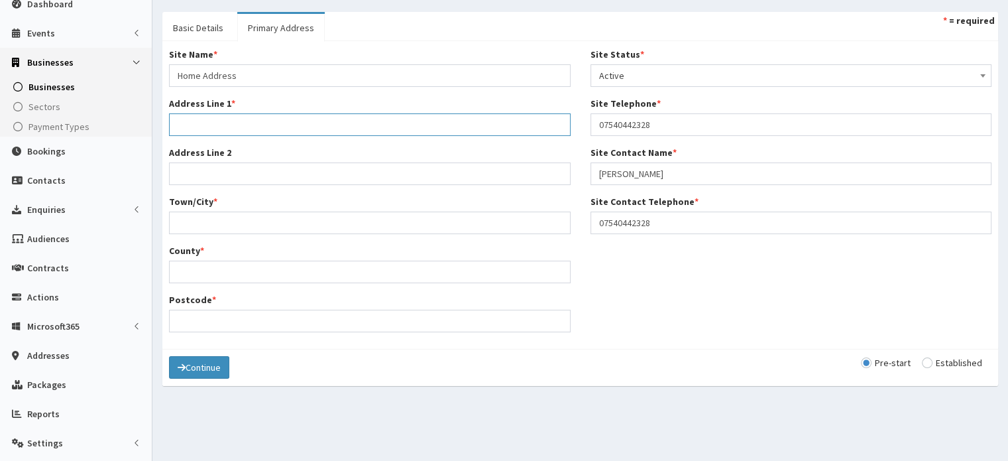
click at [210, 113] on input "Address Line 1 *" at bounding box center [370, 124] width 402 height 23
click at [194, 34] on link "Basic Details" at bounding box center [198, 28] width 72 height 28
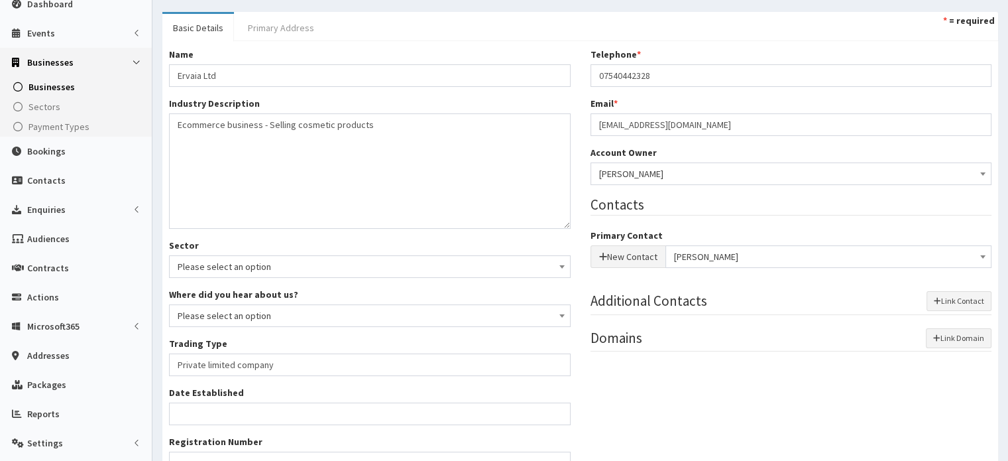
click at [276, 21] on link "Primary Address" at bounding box center [281, 28] width 88 height 28
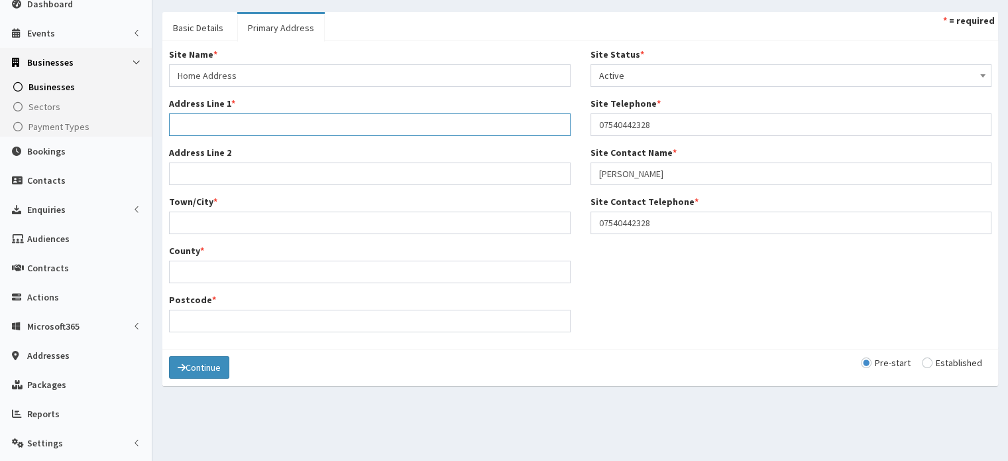
click at [217, 121] on input "Address Line 1 *" at bounding box center [370, 124] width 402 height 23
type input "1"
drag, startPoint x: 290, startPoint y: 119, endPoint x: 241, endPoint y: 119, distance: 49.1
click at [241, 119] on input "38 Alberts Road Cleethopres" at bounding box center [370, 124] width 402 height 23
type input "38 Alberts Road Cleethopres"
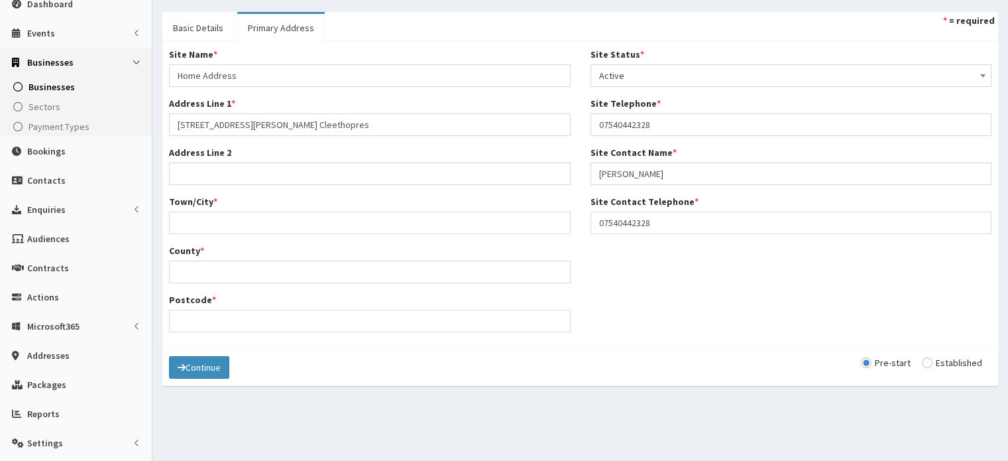
click at [192, 209] on div "Town/City *" at bounding box center [370, 214] width 402 height 39
click at [194, 227] on input "Town/City *" at bounding box center [370, 222] width 402 height 23
paste input "Cleethopres"
type input "Cleethopres"
click at [209, 316] on input "Postcode *" at bounding box center [370, 321] width 402 height 23
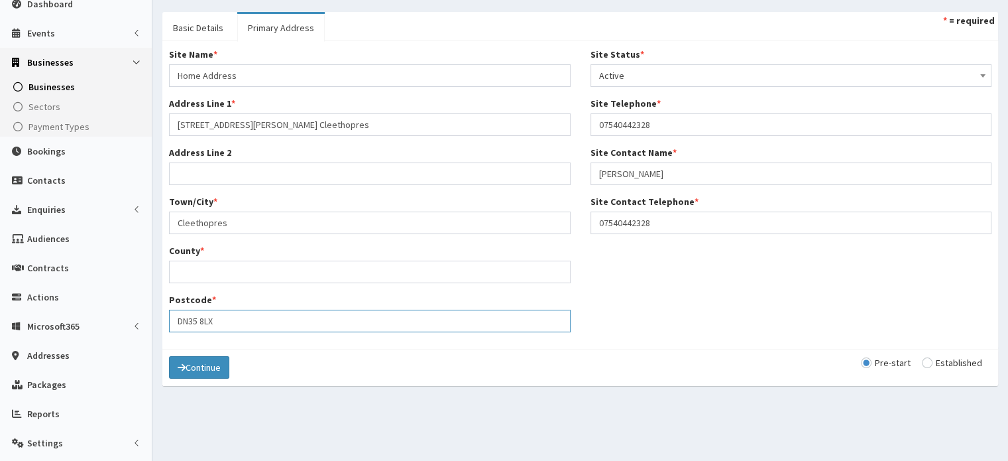
type input "DN35 8LX"
drag, startPoint x: 308, startPoint y: 119, endPoint x: 241, endPoint y: 124, distance: 67.2
click at [241, 124] on input "38 Alberts Road Cleethopres" at bounding box center [370, 124] width 402 height 23
type input "38 Alberts Road"
click at [200, 270] on input "County *" at bounding box center [370, 272] width 402 height 23
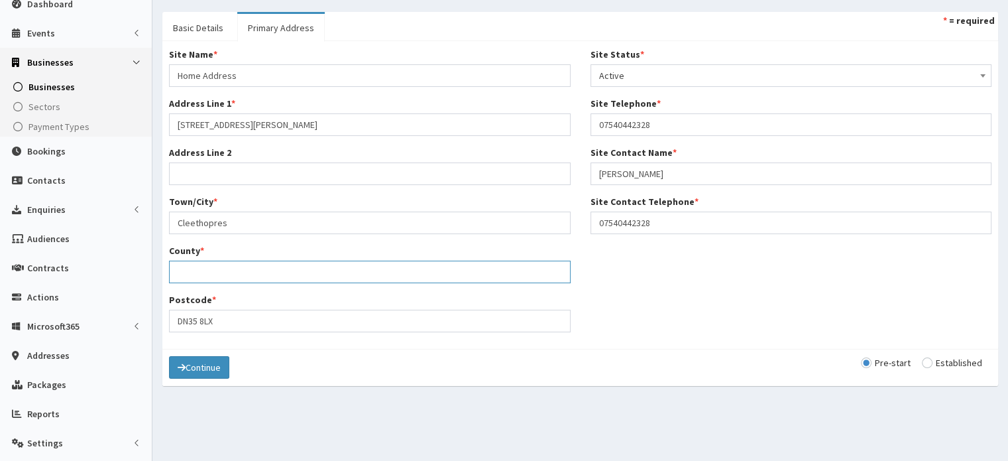
type input "North East Lincolnshire"
click at [198, 356] on button "Continue" at bounding box center [199, 367] width 60 height 23
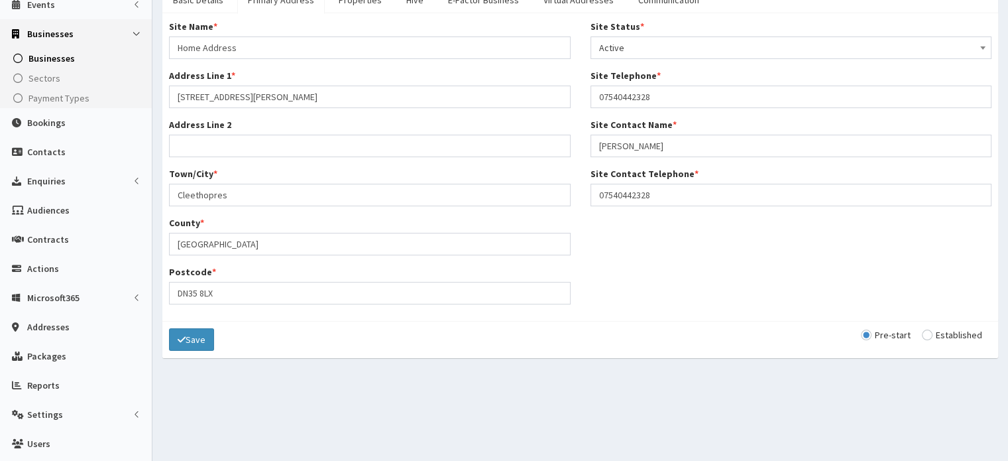
scroll to position [135, 0]
click at [192, 336] on button "Save" at bounding box center [191, 338] width 45 height 23
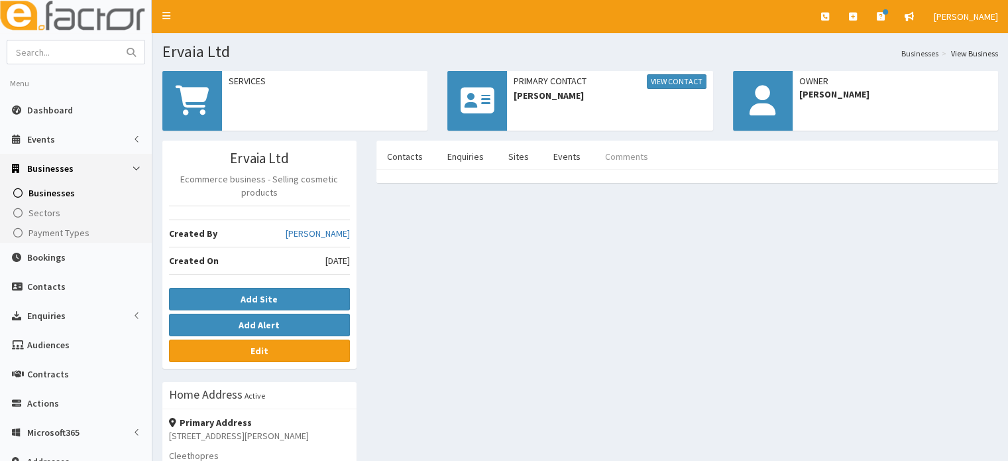
click at [632, 152] on link "Comments" at bounding box center [627, 157] width 64 height 28
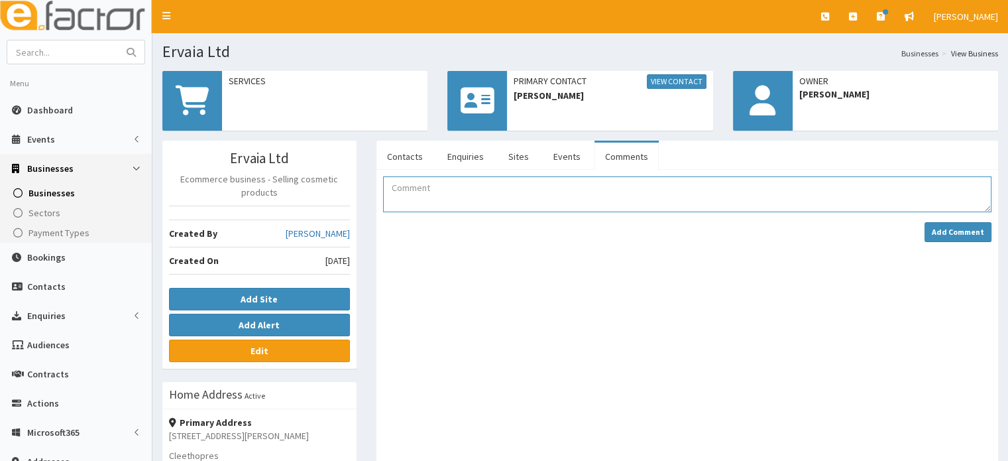
click at [439, 200] on textarea "Comment" at bounding box center [687, 194] width 609 height 36
click at [409, 156] on link "Contacts" at bounding box center [405, 157] width 57 height 28
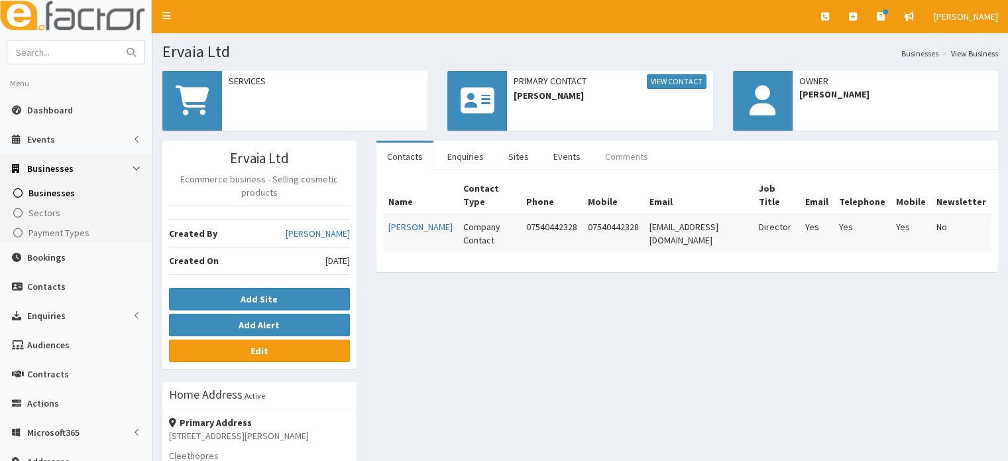
click at [610, 165] on link "Comments" at bounding box center [627, 157] width 64 height 28
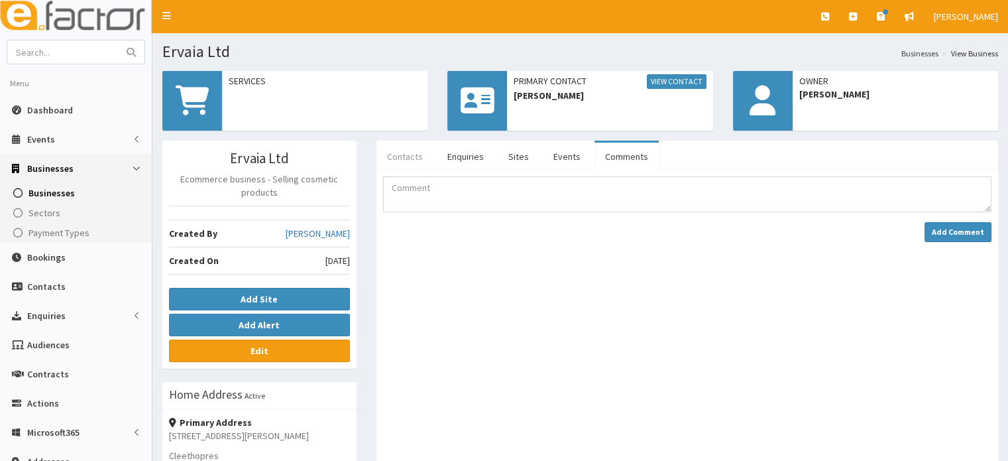
click at [392, 160] on link "Contacts" at bounding box center [405, 157] width 57 height 28
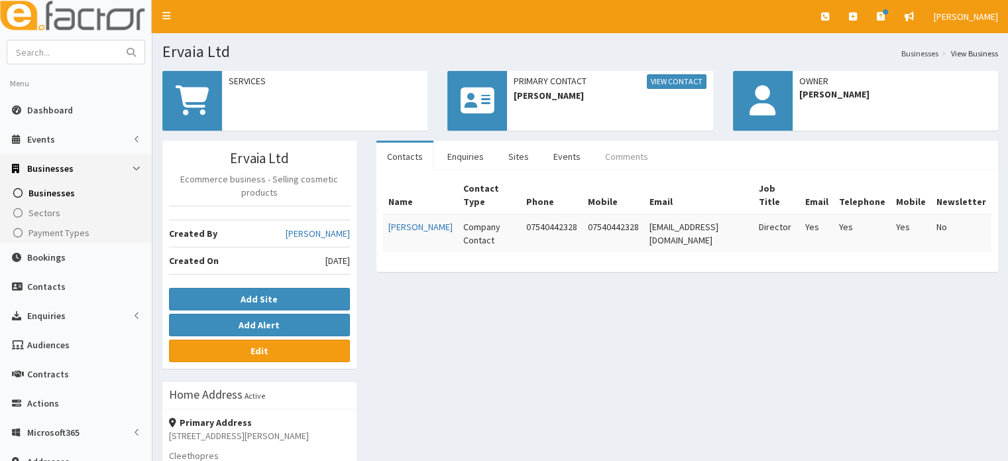
click at [609, 156] on link "Comments" at bounding box center [627, 157] width 64 height 28
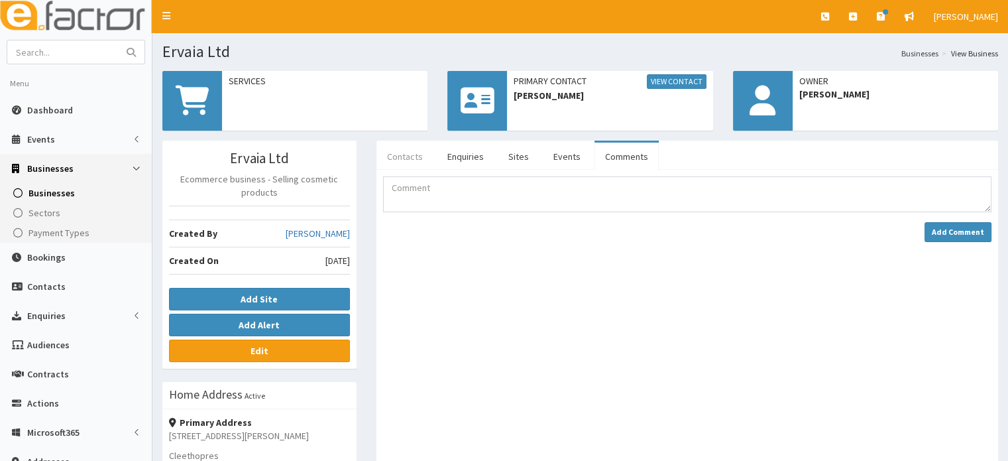
click at [407, 150] on link "Contacts" at bounding box center [405, 157] width 57 height 28
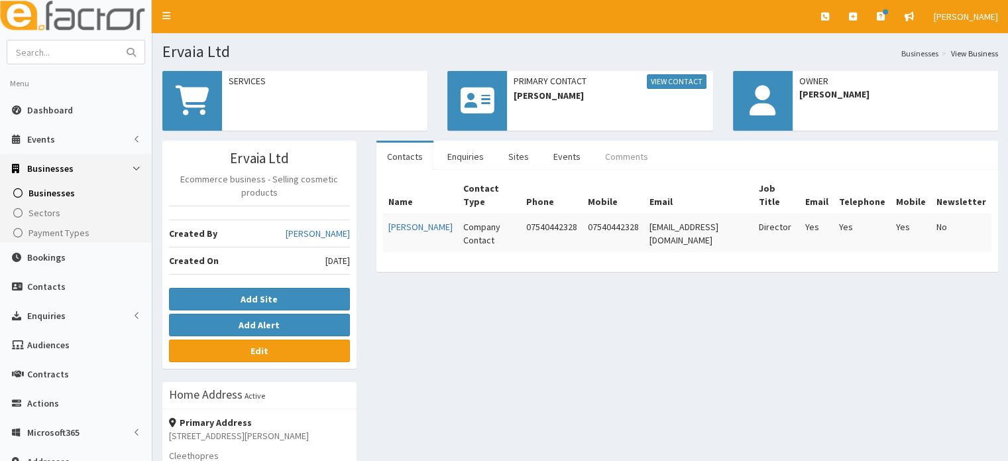
click at [631, 155] on link "Comments" at bounding box center [627, 157] width 64 height 28
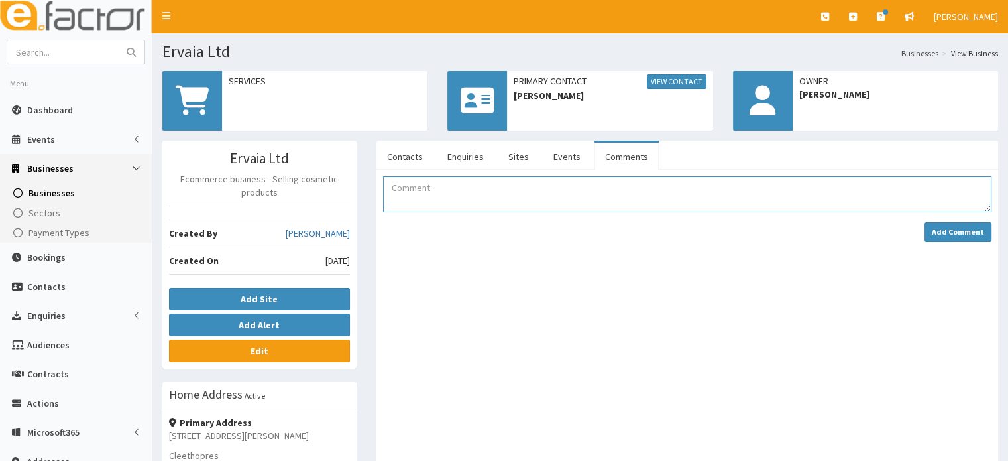
click at [500, 180] on textarea "Comment" at bounding box center [687, 194] width 609 height 36
click at [416, 199] on textarea "Comment" at bounding box center [687, 194] width 609 height 36
click at [398, 164] on link "Contacts" at bounding box center [405, 157] width 57 height 28
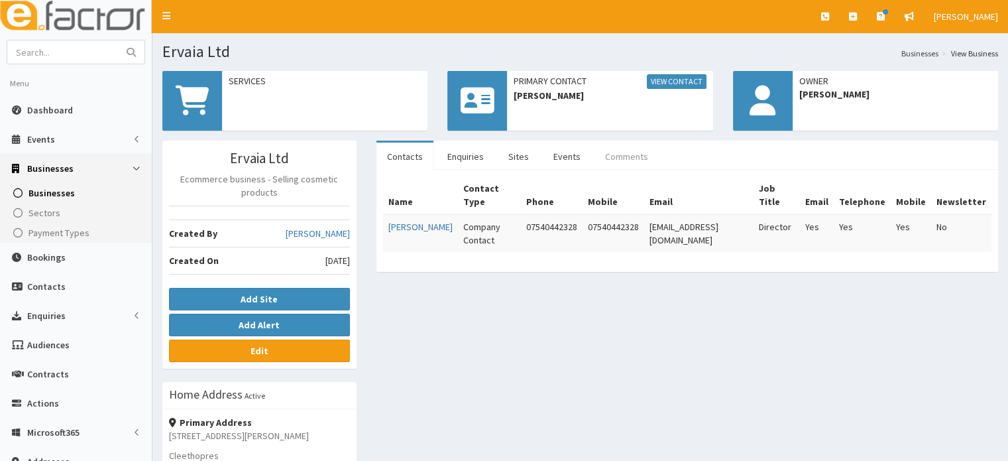
click at [605, 162] on link "Comments" at bounding box center [627, 157] width 64 height 28
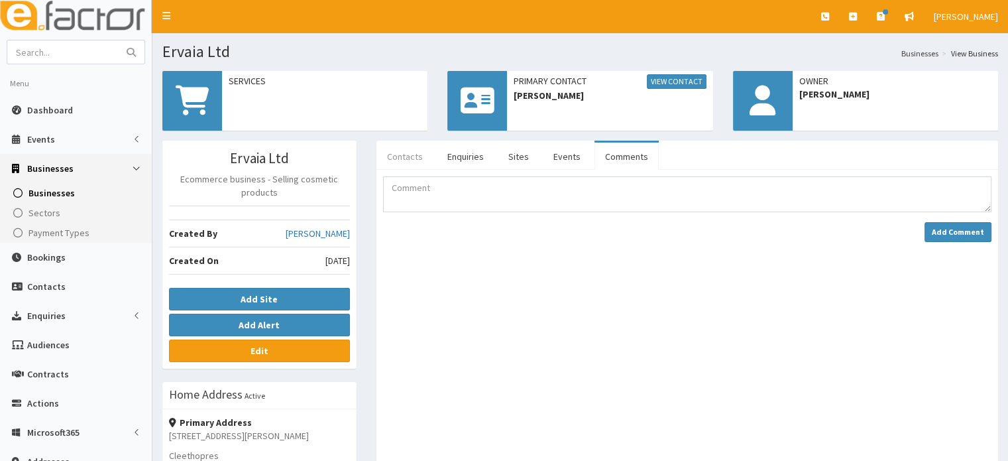
click at [419, 156] on link "Contacts" at bounding box center [405, 157] width 57 height 28
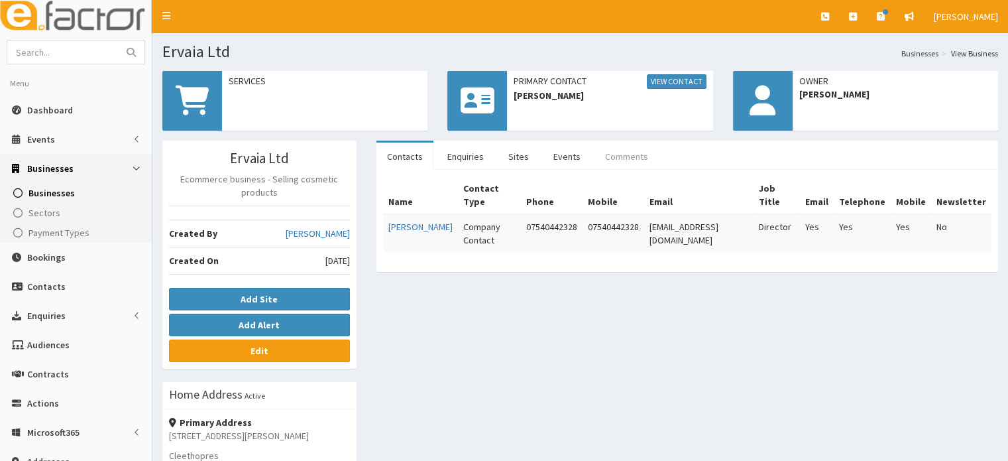
click at [636, 156] on link "Comments" at bounding box center [627, 157] width 64 height 28
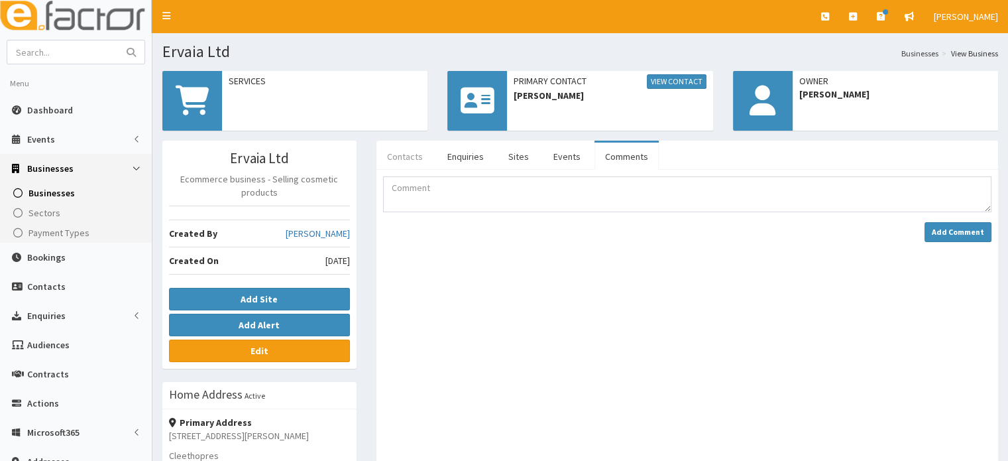
click at [397, 156] on link "Contacts" at bounding box center [405, 157] width 57 height 28
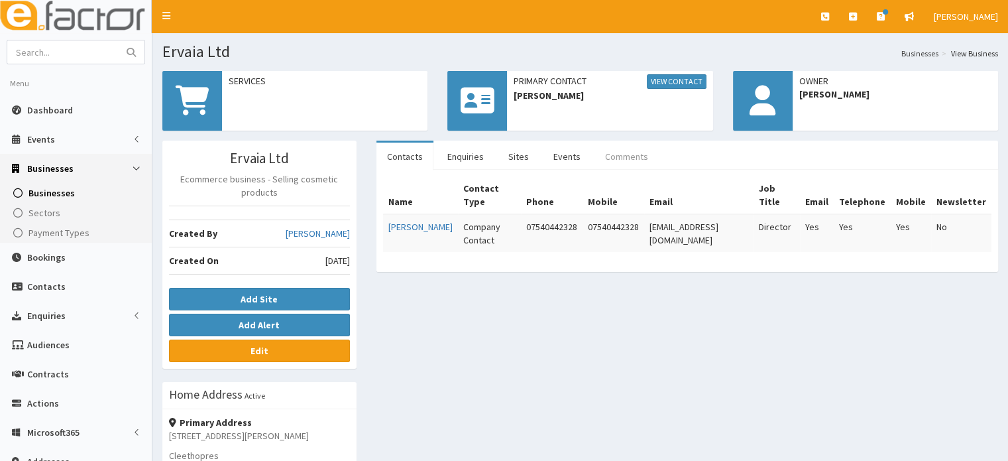
click at [645, 158] on link "Comments" at bounding box center [627, 157] width 64 height 28
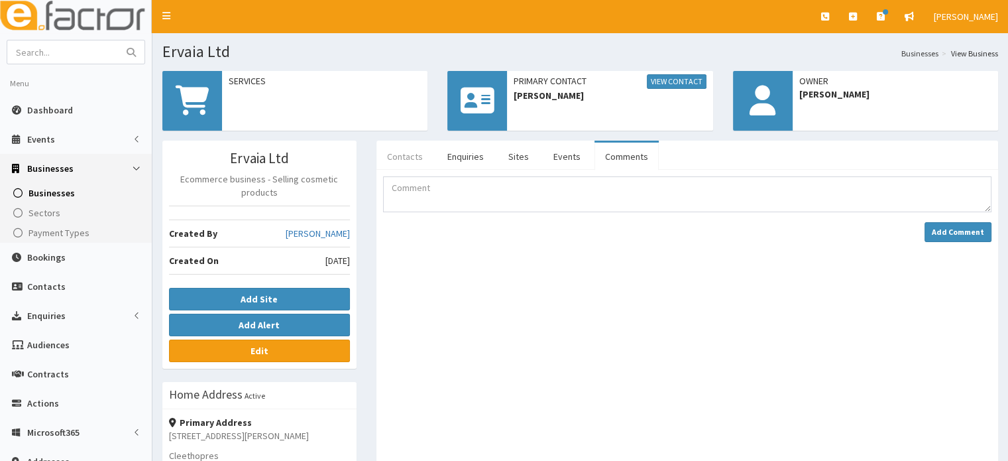
click at [418, 150] on link "Contacts" at bounding box center [405, 157] width 57 height 28
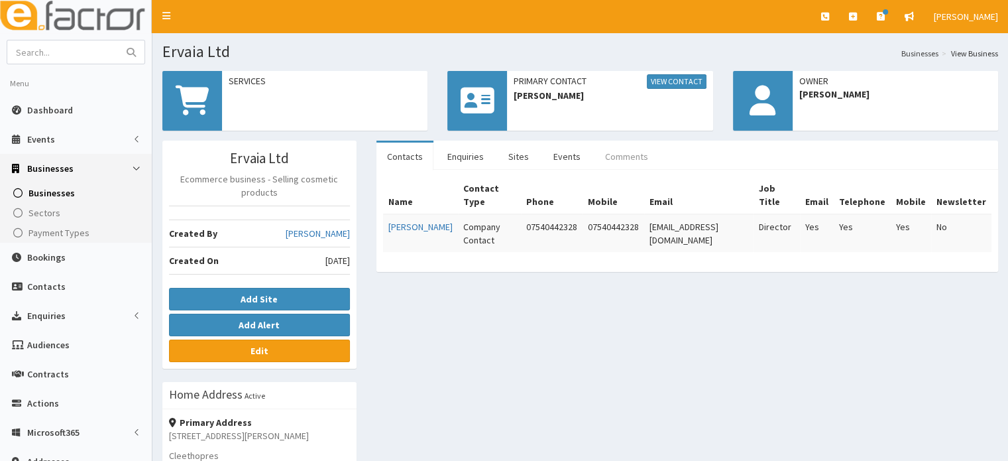
click at [611, 166] on link "Comments" at bounding box center [627, 157] width 64 height 28
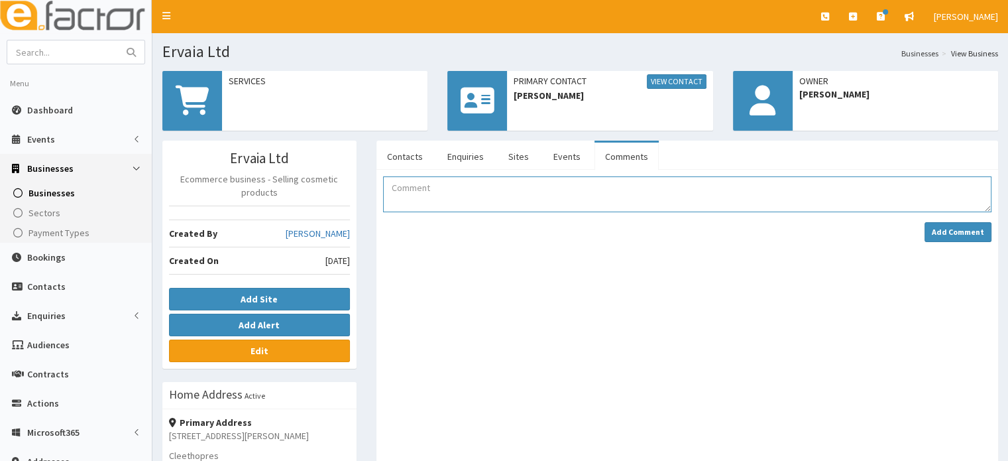
click at [410, 186] on textarea "Comment" at bounding box center [687, 194] width 609 height 36
click at [394, 163] on link "Contacts" at bounding box center [405, 157] width 57 height 28
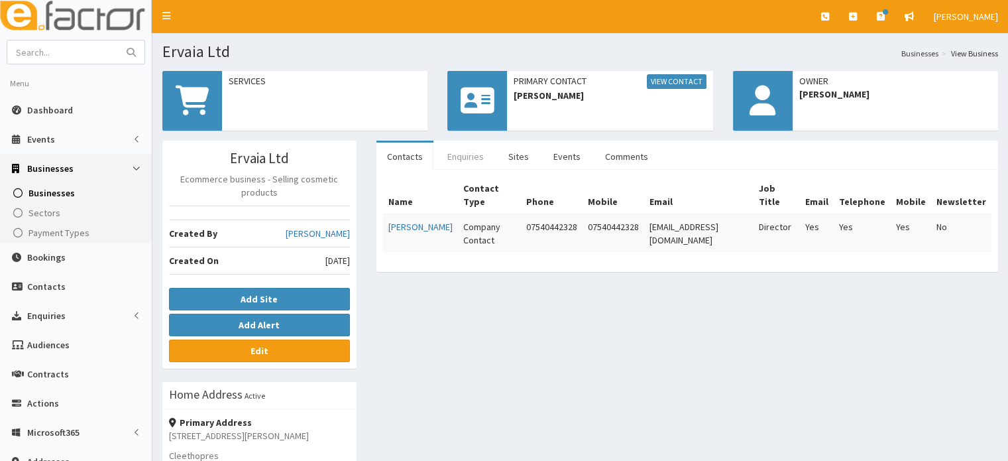
click at [465, 158] on link "Enquiries" at bounding box center [466, 157] width 58 height 28
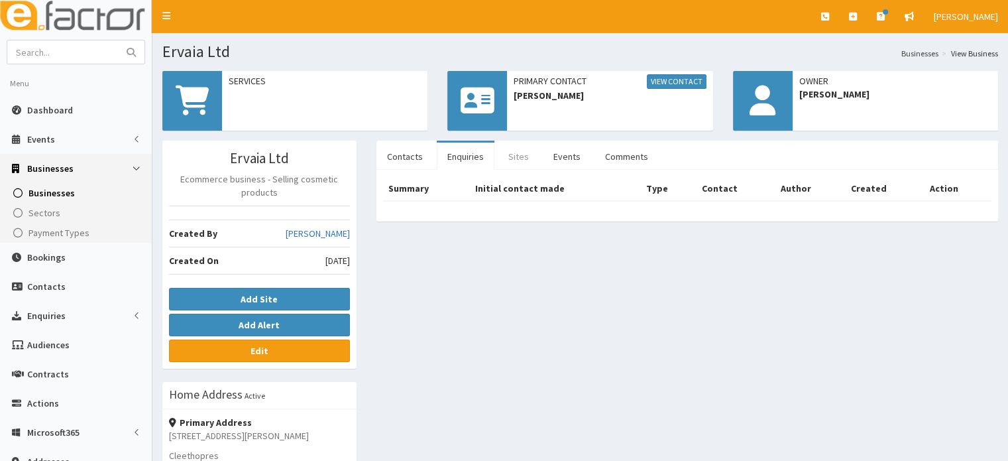
click at [521, 154] on link "Sites" at bounding box center [519, 157] width 42 height 28
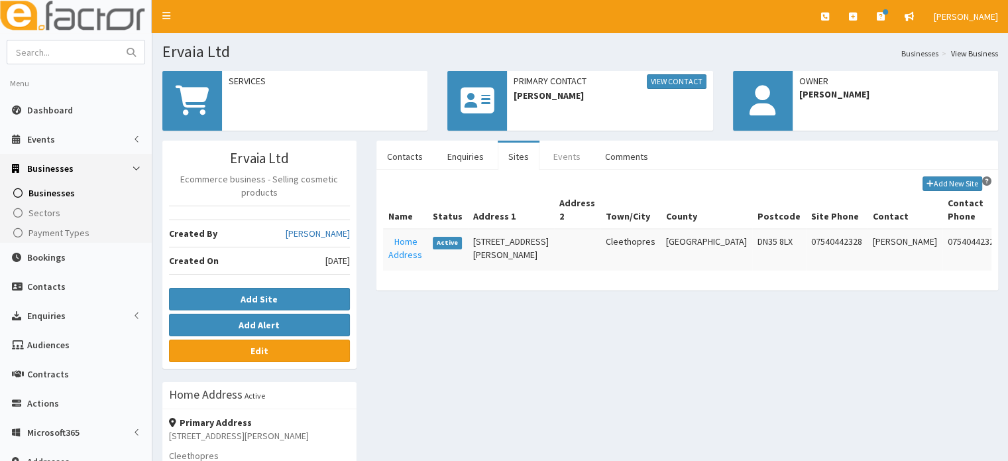
click at [559, 154] on link "Events" at bounding box center [567, 157] width 48 height 28
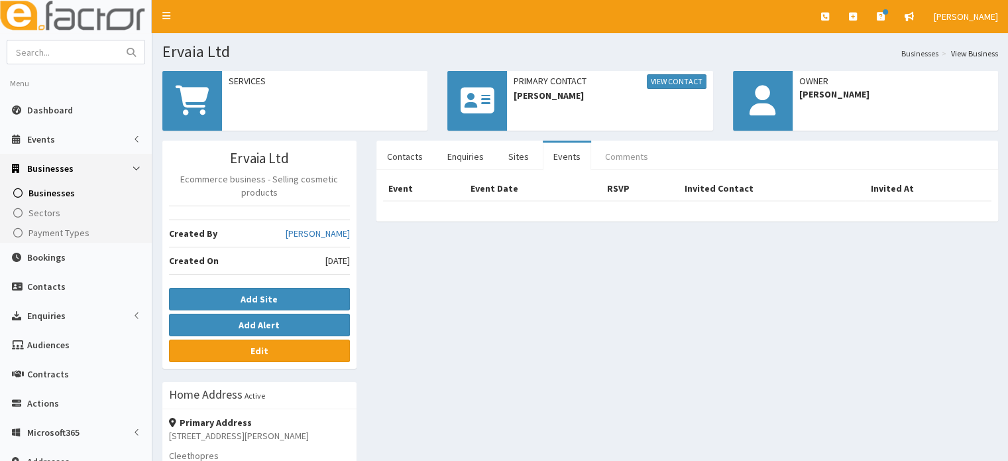
click at [597, 152] on link "Comments" at bounding box center [627, 157] width 64 height 28
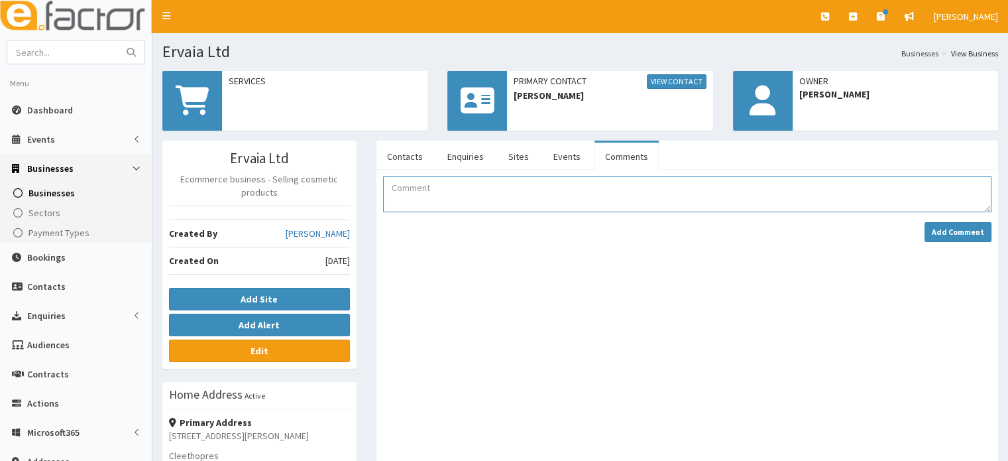
click at [495, 176] on textarea "Comment" at bounding box center [687, 194] width 609 height 36
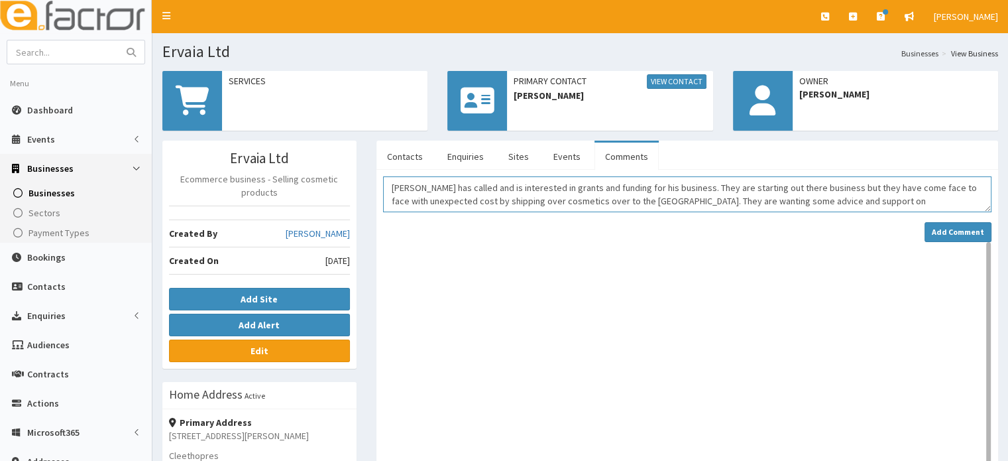
click at [816, 202] on textarea "Ali has called and is interested in grants and funding for his business. They a…" at bounding box center [687, 194] width 609 height 36
click at [832, 205] on textarea "Ali has called and is interested in grants and funding for his business. They a…" at bounding box center [687, 194] width 609 height 36
click at [632, 207] on textarea "Ali has called and is interested in grants and funding for his business. They a…" at bounding box center [687, 194] width 609 height 36
drag, startPoint x: 904, startPoint y: 206, endPoint x: 326, endPoint y: 187, distance: 578.4
click at [326, 187] on div "Ervaia Ltd Ecommerce business - Selling cosmetic products Created By Jessica Ca…" at bounding box center [580, 435] width 856 height 589
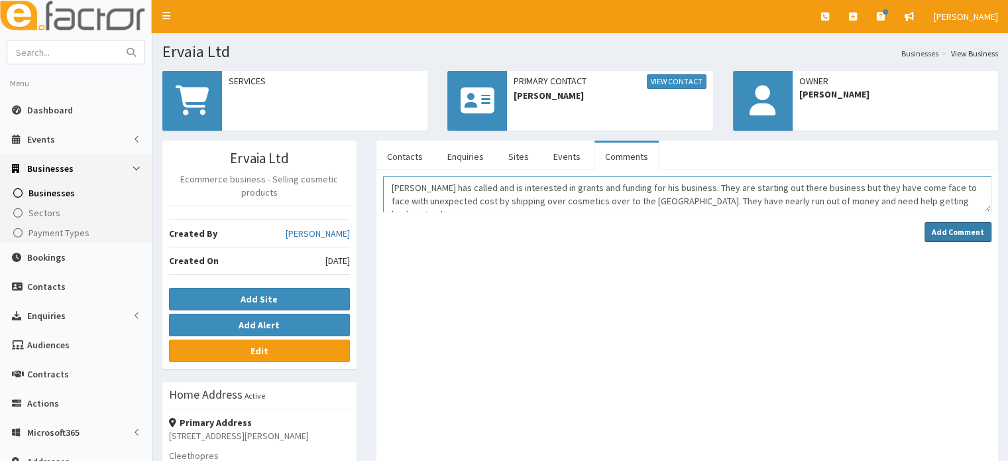
type textarea "Ali has called and is interested in grants and funding for his business. They a…"
click at [931, 232] on button "Add Comment" at bounding box center [958, 232] width 67 height 20
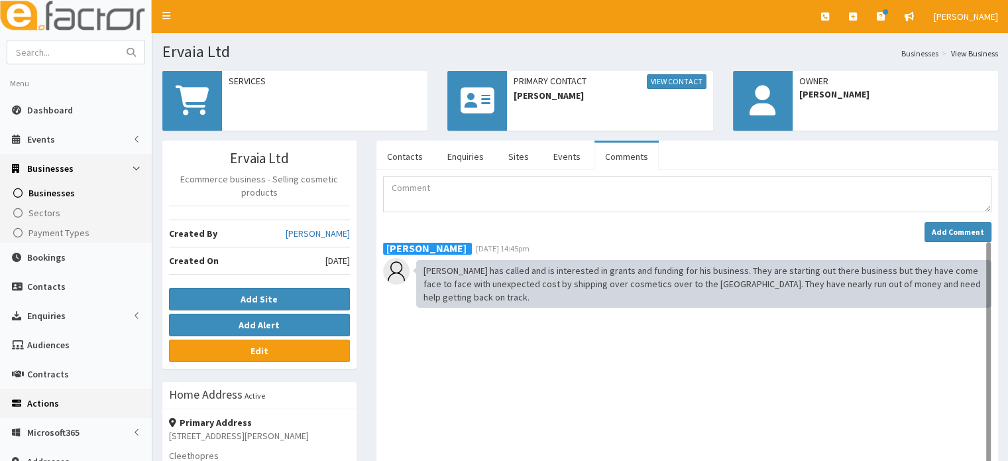
click at [45, 402] on span "Actions" at bounding box center [43, 403] width 32 height 12
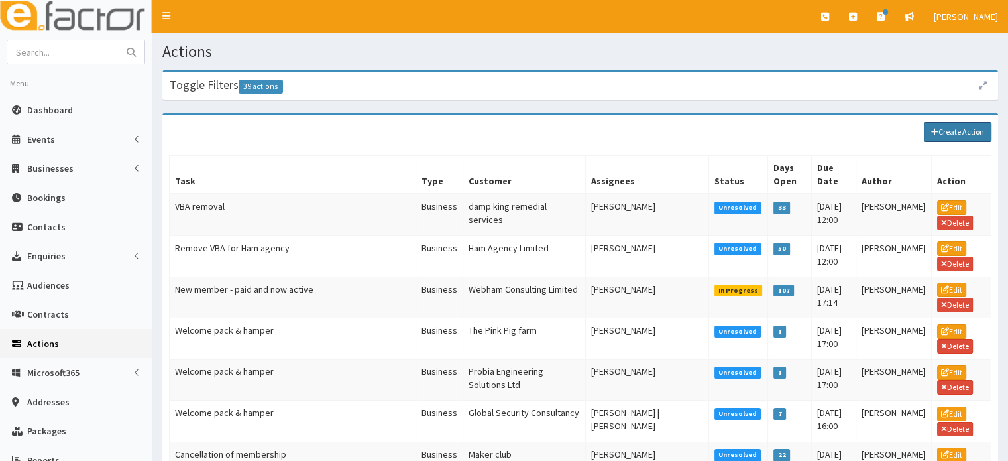
click at [979, 126] on link "Create Action" at bounding box center [958, 132] width 68 height 20
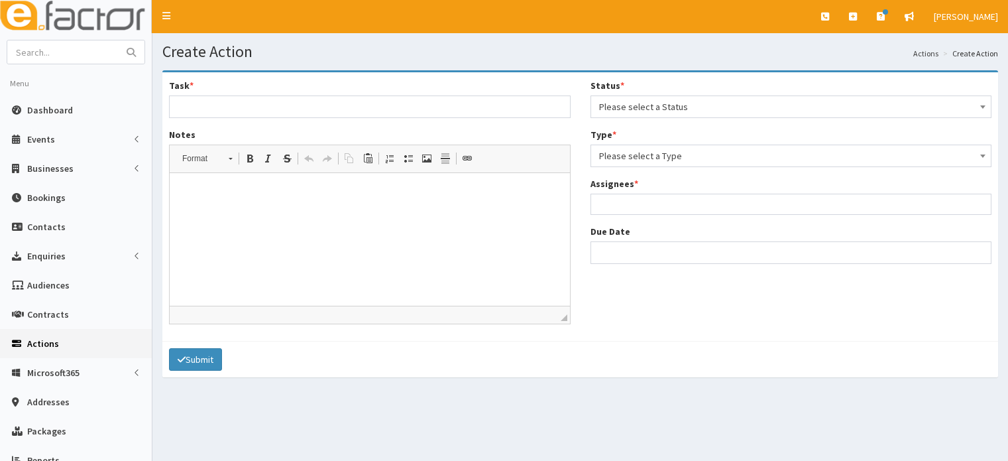
select select
click at [297, 113] on input "Task *" at bounding box center [370, 106] width 402 height 23
click at [188, 105] on input "Task *" at bounding box center [370, 106] width 402 height 23
click at [208, 103] on input "Task *" at bounding box center [370, 106] width 402 height 23
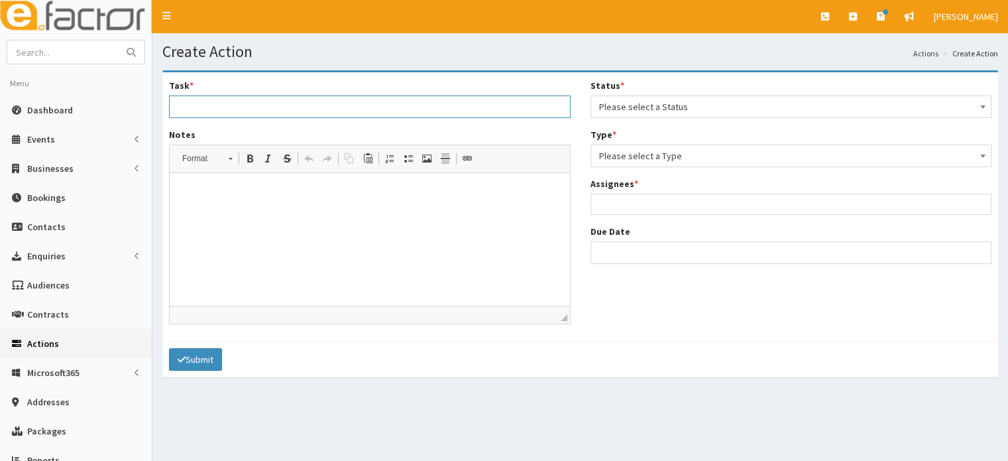
click at [207, 106] on input "Task *" at bounding box center [370, 106] width 402 height 23
type input "Please can you contact Ali regarding business support and funding."
click at [707, 118] on div "Status * Please select a Status Unresolved In Progress Resolved Overdue Please …" at bounding box center [792, 176] width 422 height 195
click at [644, 96] on span "Please select a Status" at bounding box center [792, 106] width 402 height 23
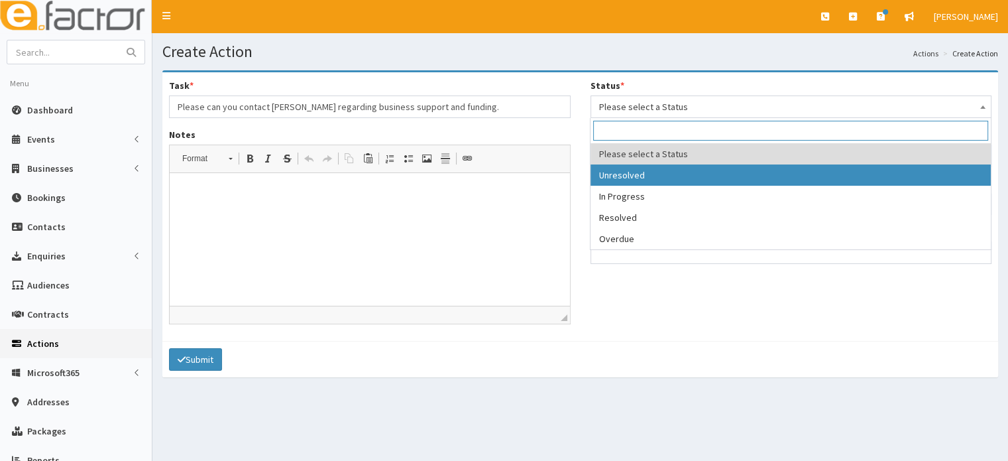
select select "1"
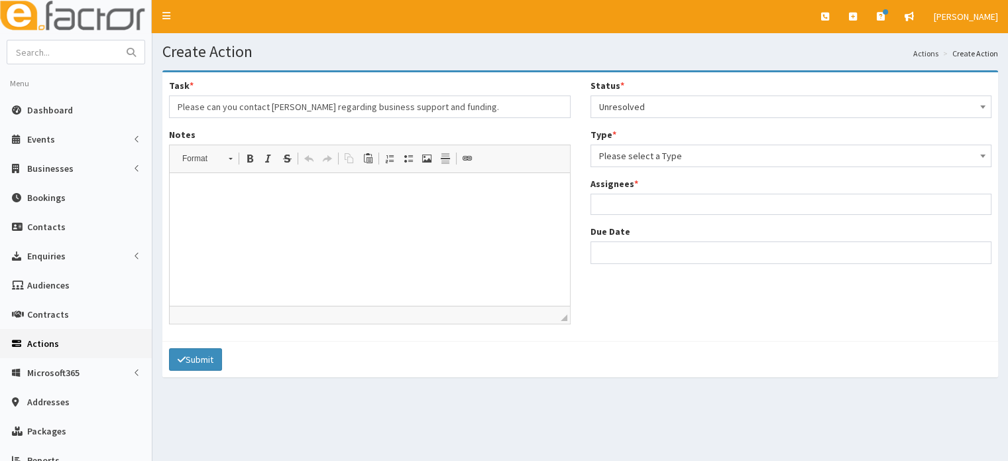
click at [622, 172] on div "Status * Please select a Status Unresolved In Progress Resolved Overdue Unresol…" at bounding box center [792, 176] width 422 height 195
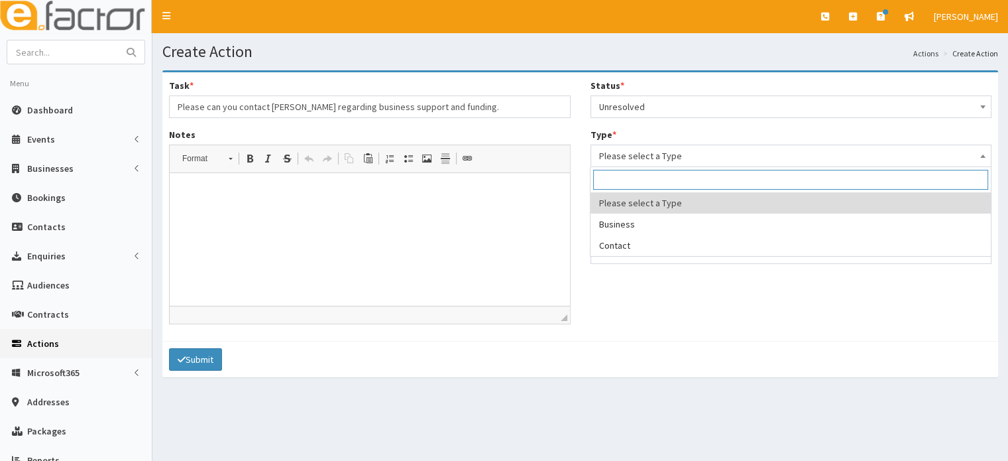
click at [618, 158] on span "Please select a Type" at bounding box center [791, 155] width 384 height 19
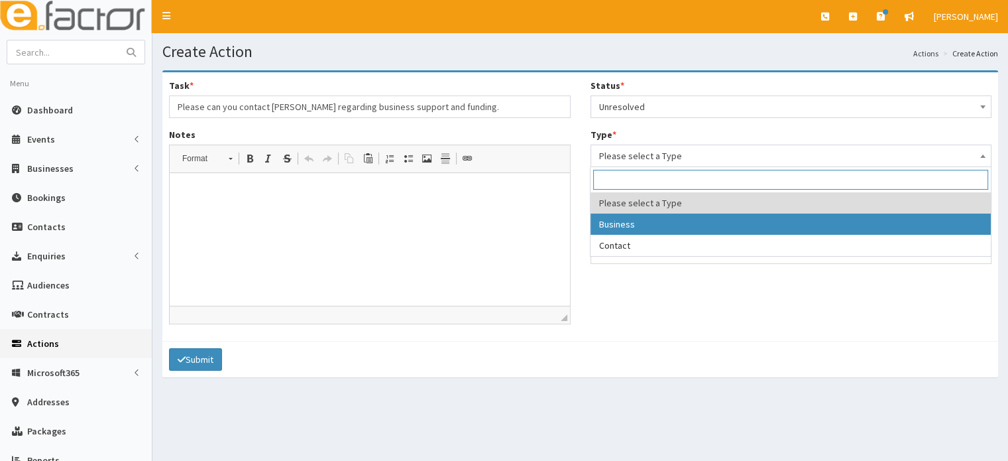
select select "business"
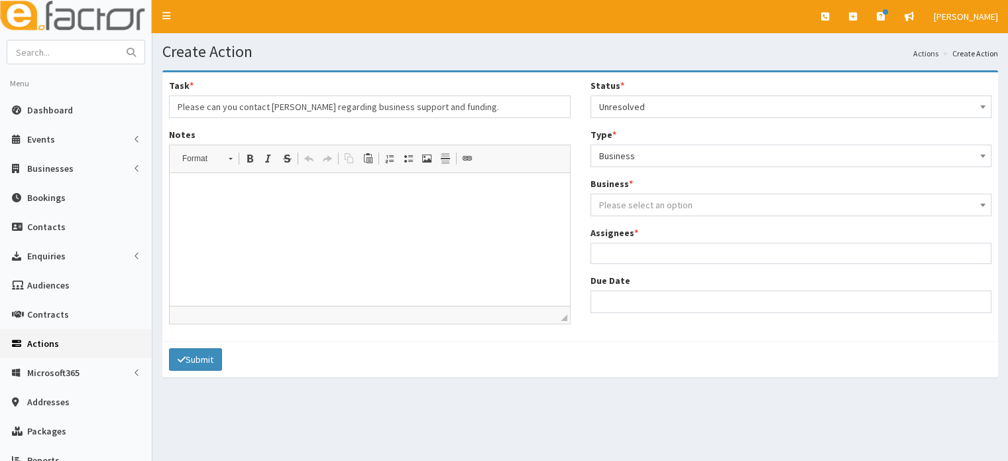
click at [626, 209] on span "Please select an option" at bounding box center [645, 205] width 93 height 12
click at [618, 233] on input "search" at bounding box center [790, 229] width 394 height 20
click at [631, 201] on span "Please select an option" at bounding box center [645, 205] width 93 height 12
click at [610, 239] on span at bounding box center [791, 228] width 400 height 25
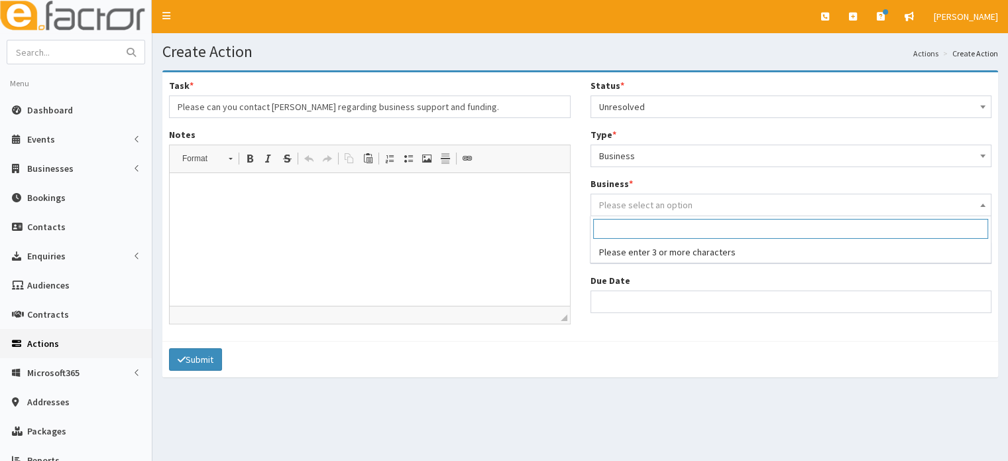
click at [611, 227] on input "search" at bounding box center [790, 229] width 394 height 20
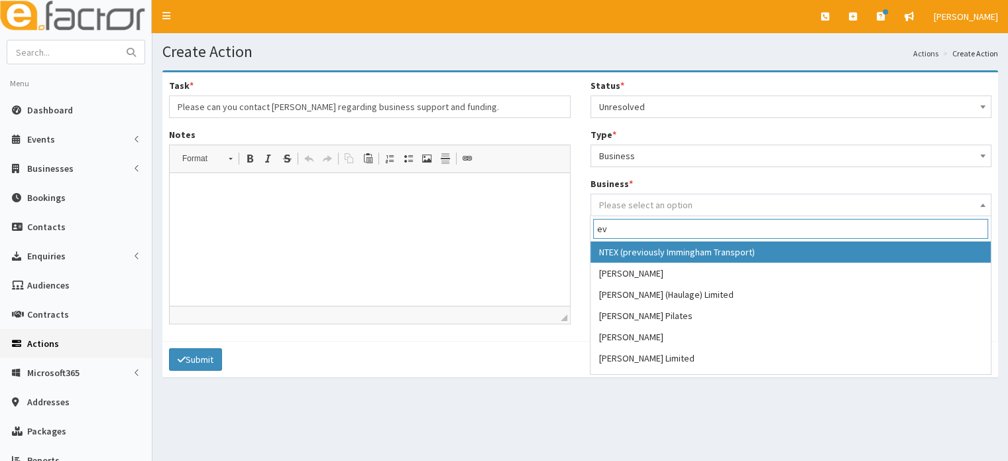
type input "e"
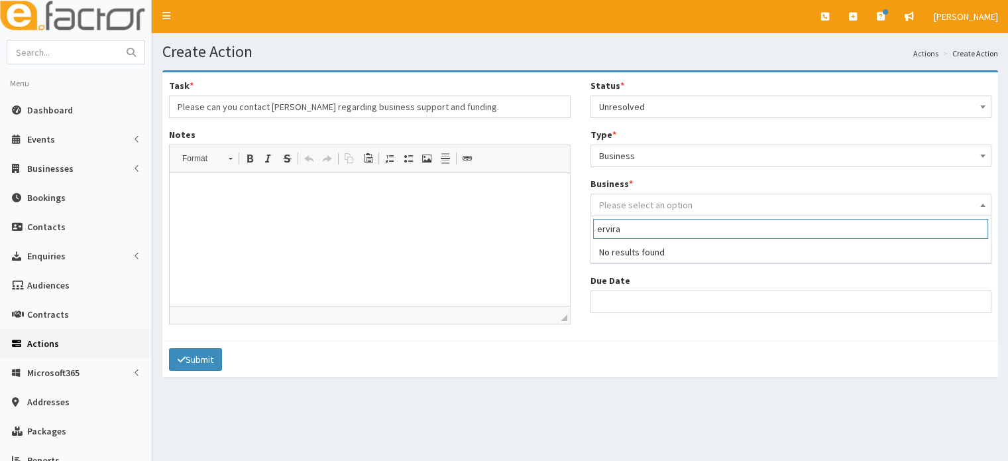
drag, startPoint x: 625, startPoint y: 235, endPoint x: 573, endPoint y: 233, distance: 52.4
click at [573, 233] on body "E Toggle navigation Quick Create Create Business Create Booking" at bounding box center [504, 294] width 1008 height 589
paste input "Ervaia Ltd"
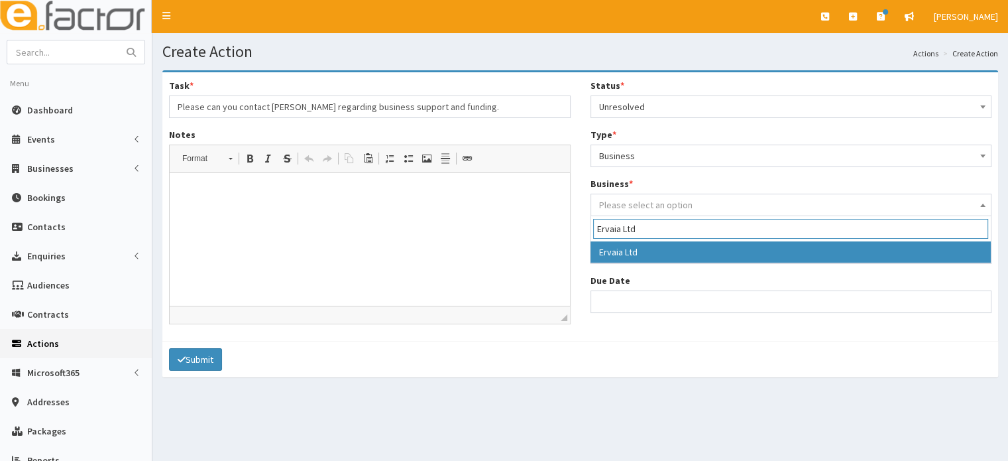
type input "Ervaia Ltd"
click at [652, 238] on span "Ervaia Ltd" at bounding box center [791, 228] width 400 height 25
select select "4184"
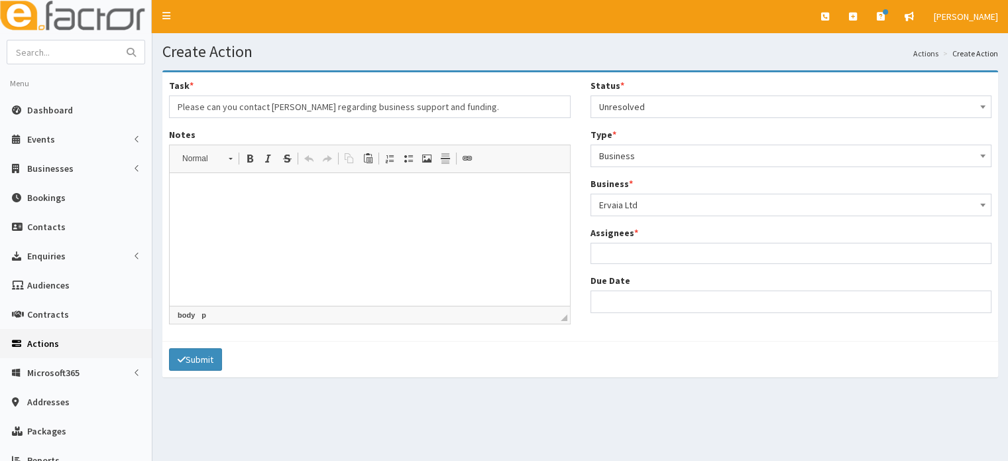
click at [440, 211] on html at bounding box center [370, 193] width 400 height 40
click at [290, 198] on p at bounding box center [370, 193] width 374 height 14
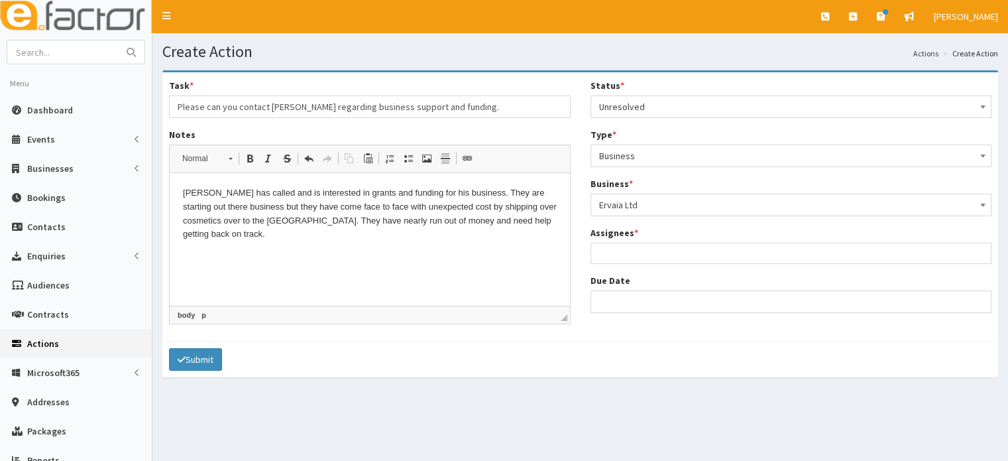
click at [390, 245] on html "[PERSON_NAME] has called and is interested in grants and funding for his busine…" at bounding box center [370, 214] width 400 height 82
click at [701, 254] on ul at bounding box center [791, 251] width 400 height 17
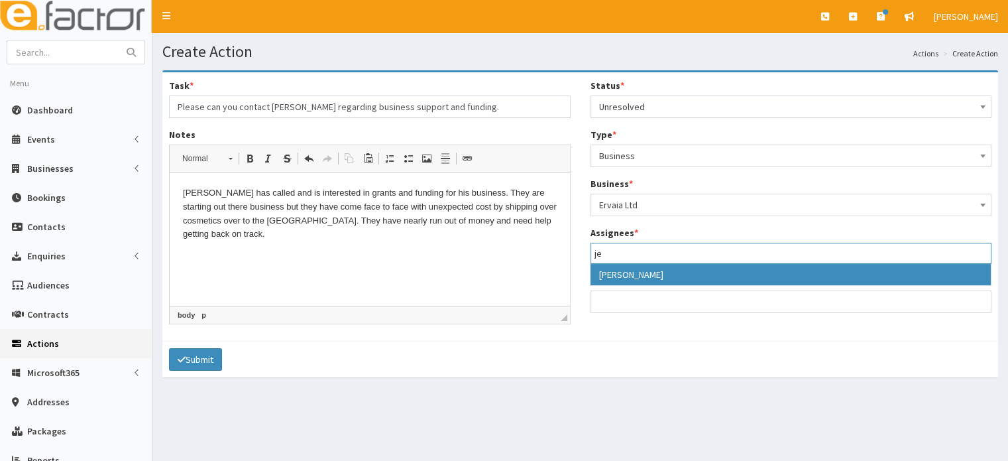
type input "j"
type input "paul"
select select "29"
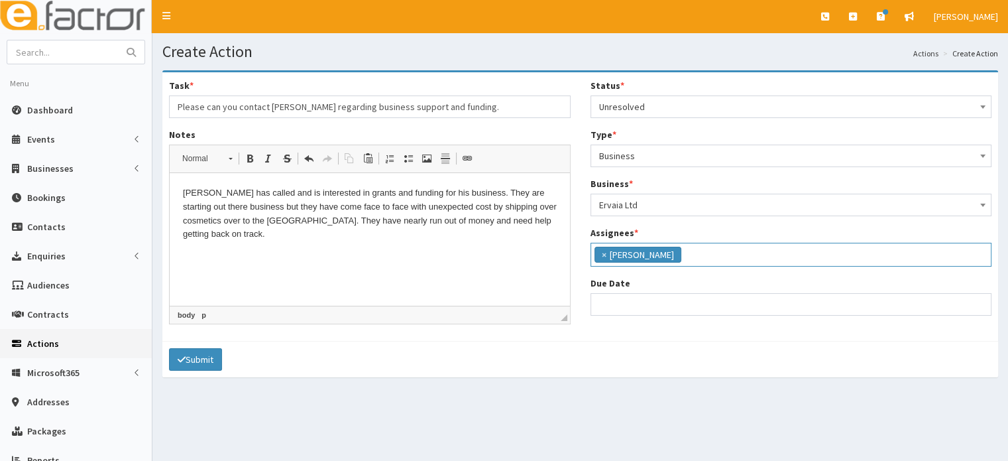
scroll to position [111, 0]
click at [606, 310] on input "Due Date" at bounding box center [792, 304] width 402 height 23
select select "12"
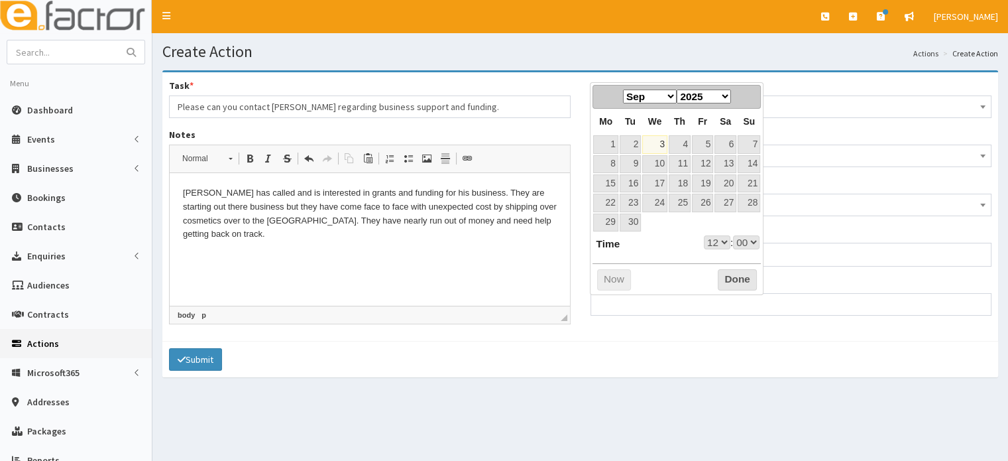
click at [639, 123] on th "Tu" at bounding box center [630, 122] width 23 height 26
click at [600, 159] on link "8" at bounding box center [605, 164] width 25 height 18
type input "08-09-2025 12:00"
select select "12"
click at [713, 238] on select "00 01 02 03 04 05 06 07 08 09 10 11 12 13 14 15 16 17 18 19 20 21 22 23" at bounding box center [717, 242] width 27 height 14
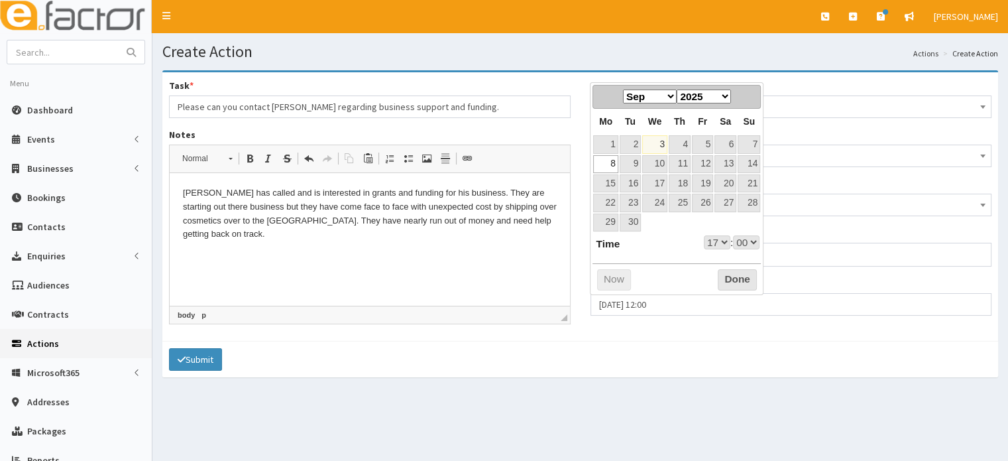
type input "[DATE] 17:00"
select select "17"
click at [514, 224] on p "Ali has called and is interested in grants and funding for his business. They a…" at bounding box center [370, 213] width 374 height 55
click at [744, 274] on button "Done" at bounding box center [737, 279] width 39 height 21
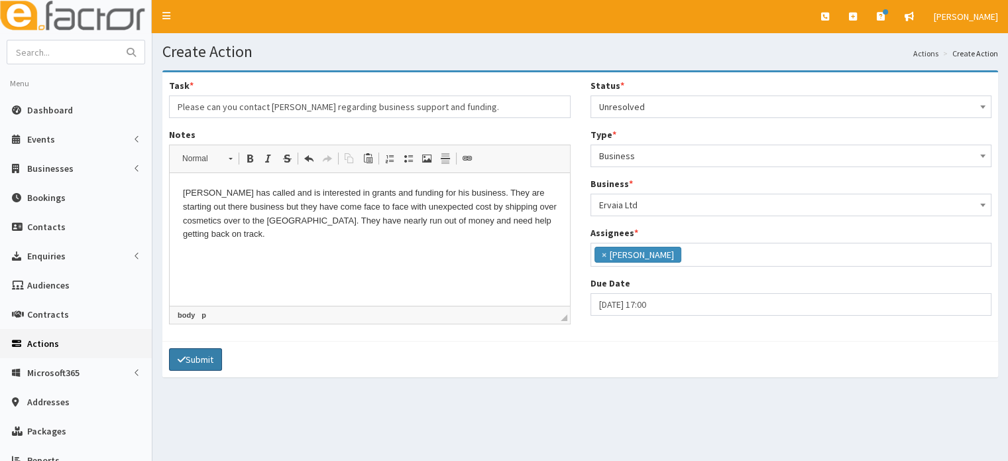
click at [194, 353] on button "Submit" at bounding box center [195, 359] width 53 height 23
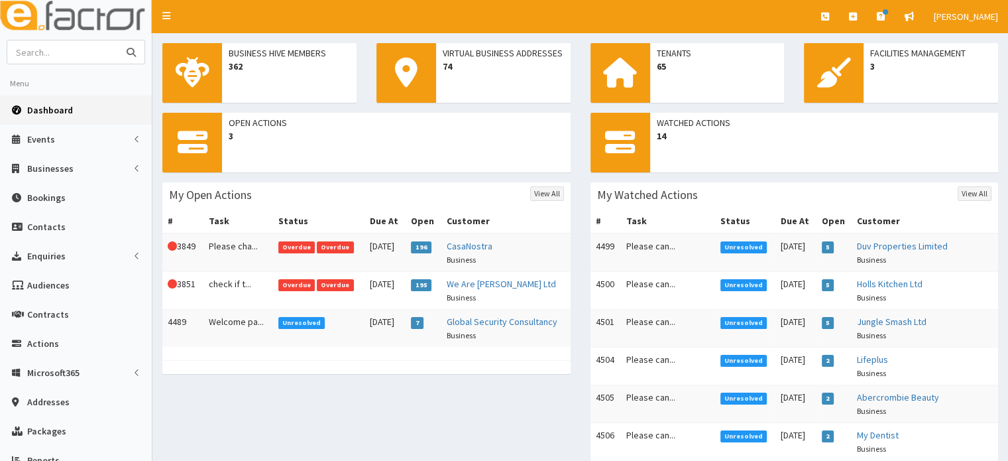
click at [104, 50] on input "text" at bounding box center [62, 51] width 111 height 23
type input "ali"
click at [118, 40] on button "submit" at bounding box center [131, 51] width 27 height 23
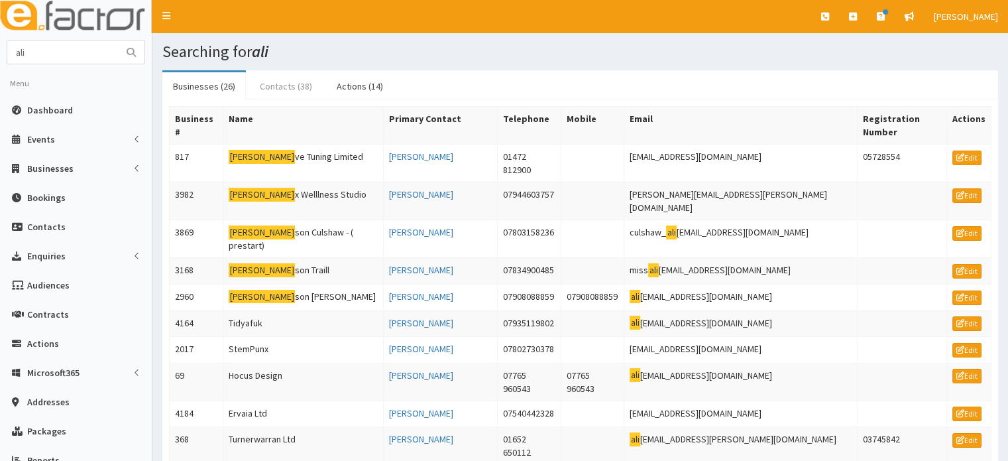
click at [292, 84] on link "Contacts (38)" at bounding box center [286, 86] width 74 height 28
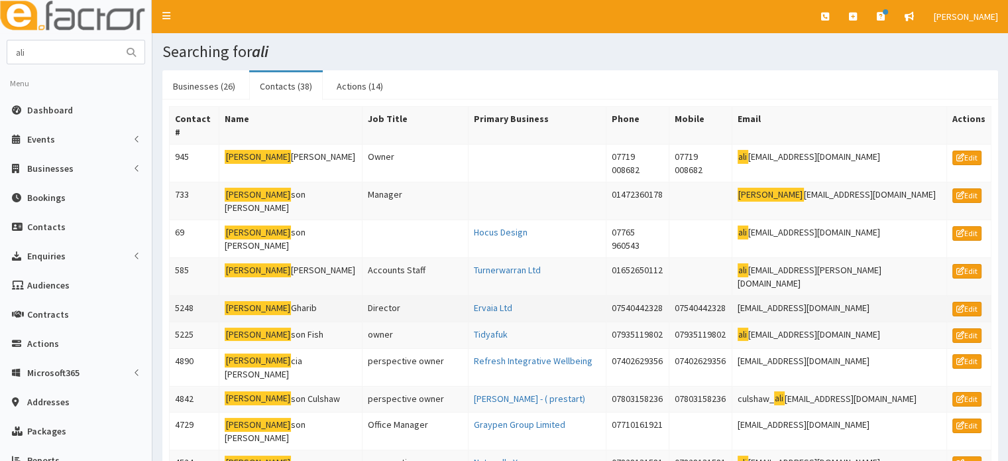
click at [235, 301] on mark "[PERSON_NAME]" at bounding box center [258, 308] width 66 height 14
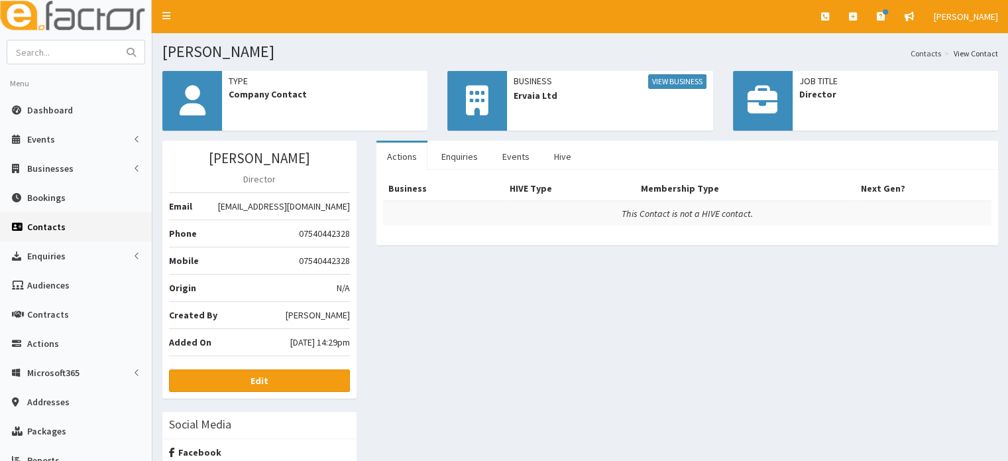
drag, startPoint x: 559, startPoint y: 97, endPoint x: 509, endPoint y: 96, distance: 50.4
click at [509, 96] on div "Business View Business Ervaia Ltd" at bounding box center [609, 88] width 205 height 34
copy span "Ervaia Ltd"
click at [678, 82] on link "View Business" at bounding box center [677, 81] width 58 height 15
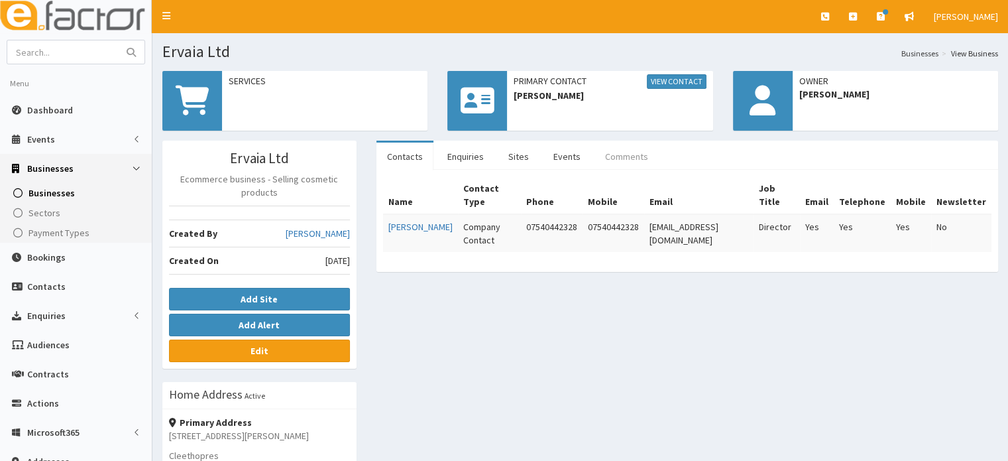
click at [611, 150] on link "Comments" at bounding box center [627, 157] width 64 height 28
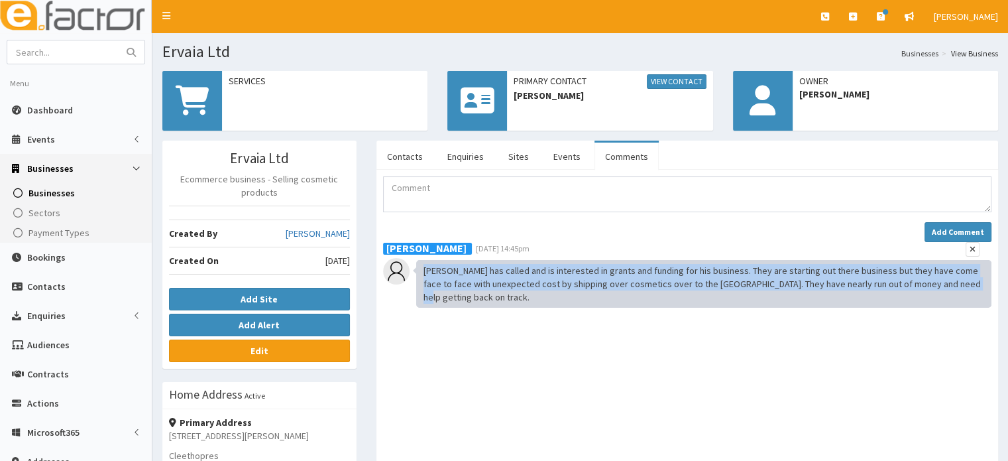
drag, startPoint x: 933, startPoint y: 285, endPoint x: 419, endPoint y: 262, distance: 514.9
click at [419, 262] on div "[PERSON_NAME] has called and is interested in grants and funding for his busine…" at bounding box center [703, 284] width 575 height 48
copy div "[PERSON_NAME] has called and is interested in grants and funding for his busine…"
